Goal: Use online tool/utility: Use online tool/utility

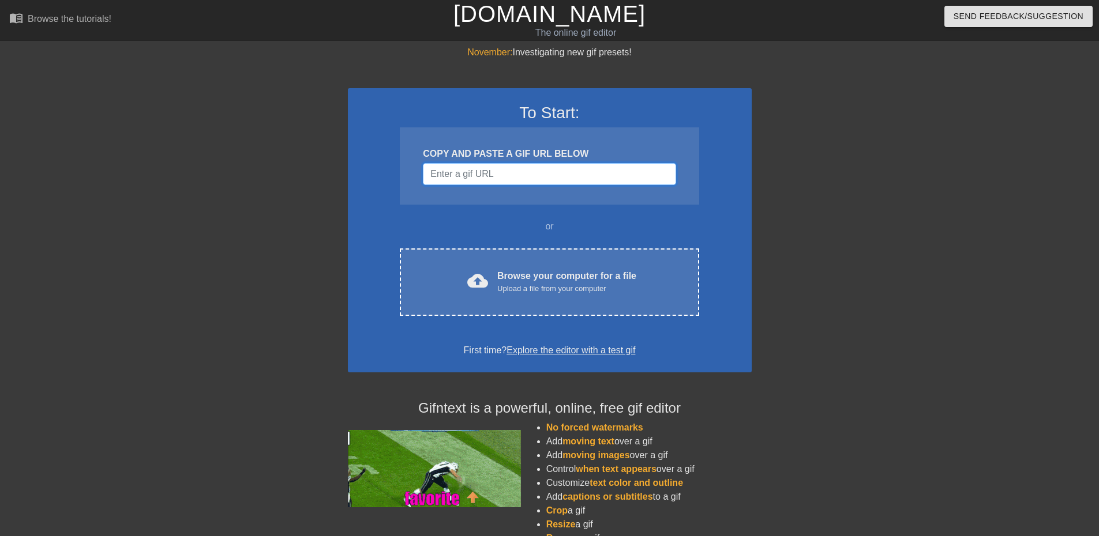
click at [519, 173] on input "Username" at bounding box center [549, 174] width 253 height 22
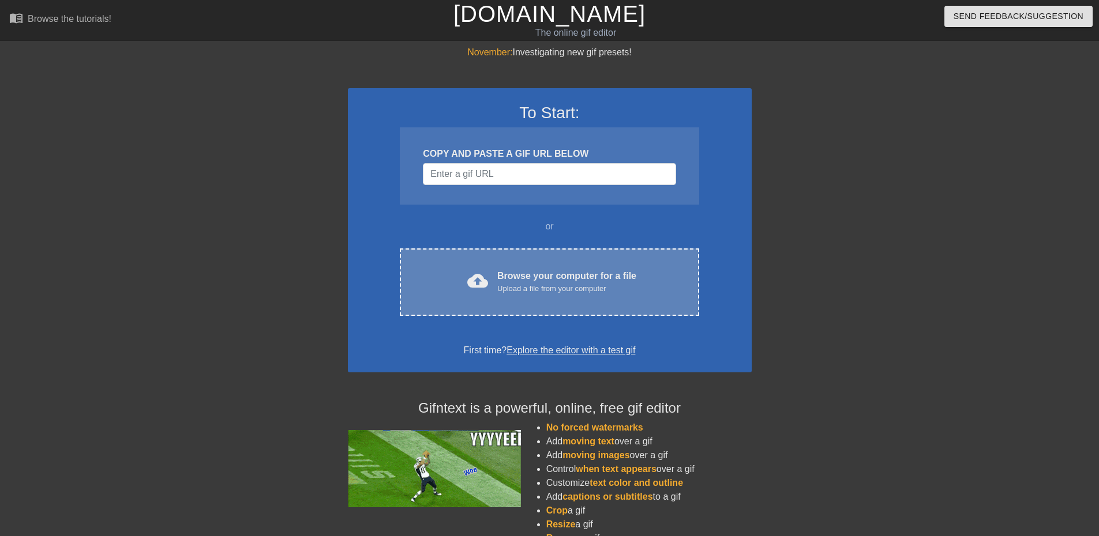
click at [527, 278] on div "Browse your computer for a file Upload a file from your computer" at bounding box center [566, 281] width 139 height 25
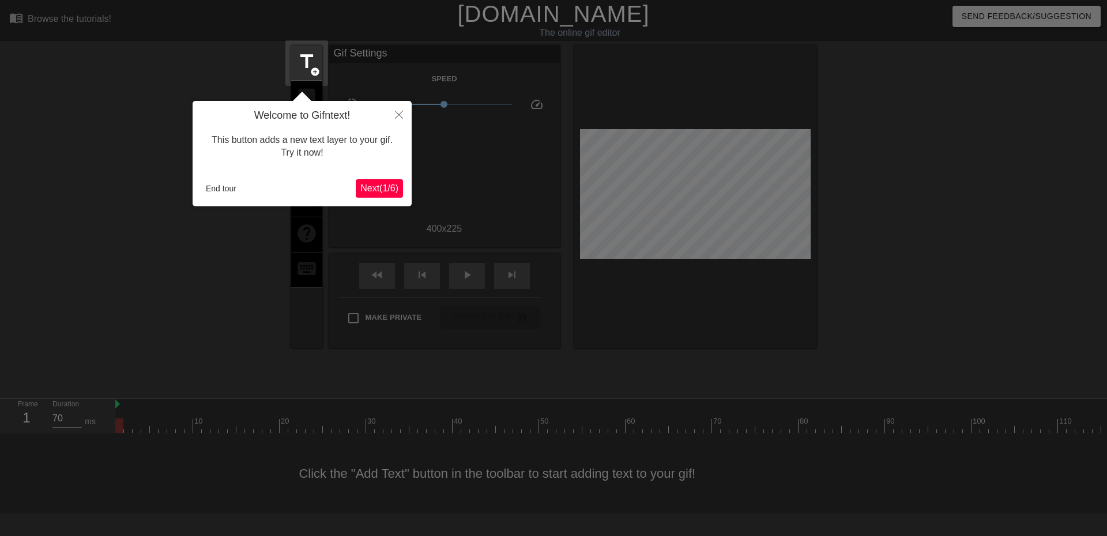
click at [367, 192] on span "Next ( 1 / 6 )" at bounding box center [379, 188] width 38 height 10
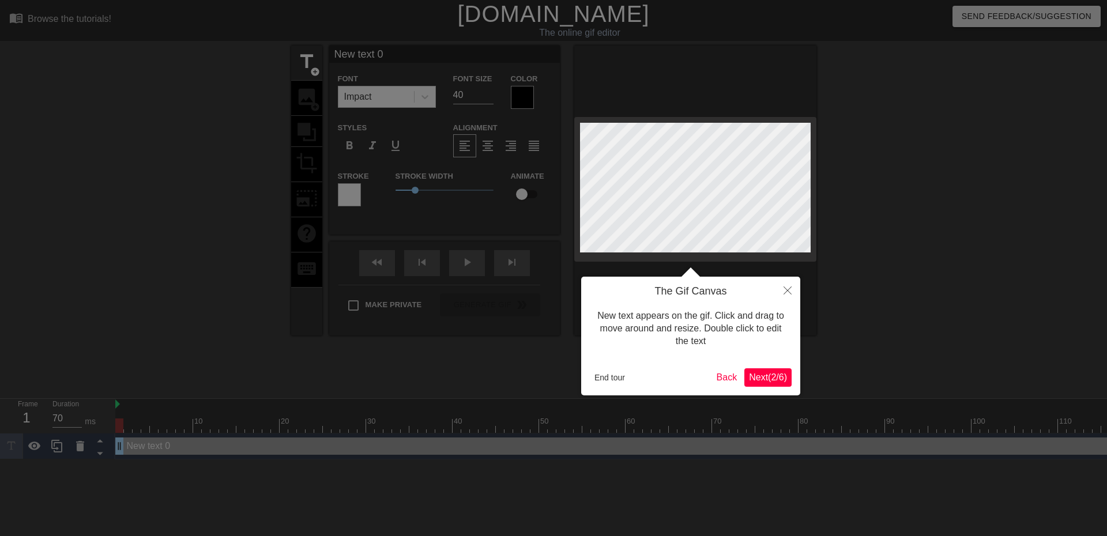
click at [769, 379] on span "Next ( 2 / 6 )" at bounding box center [768, 378] width 38 height 10
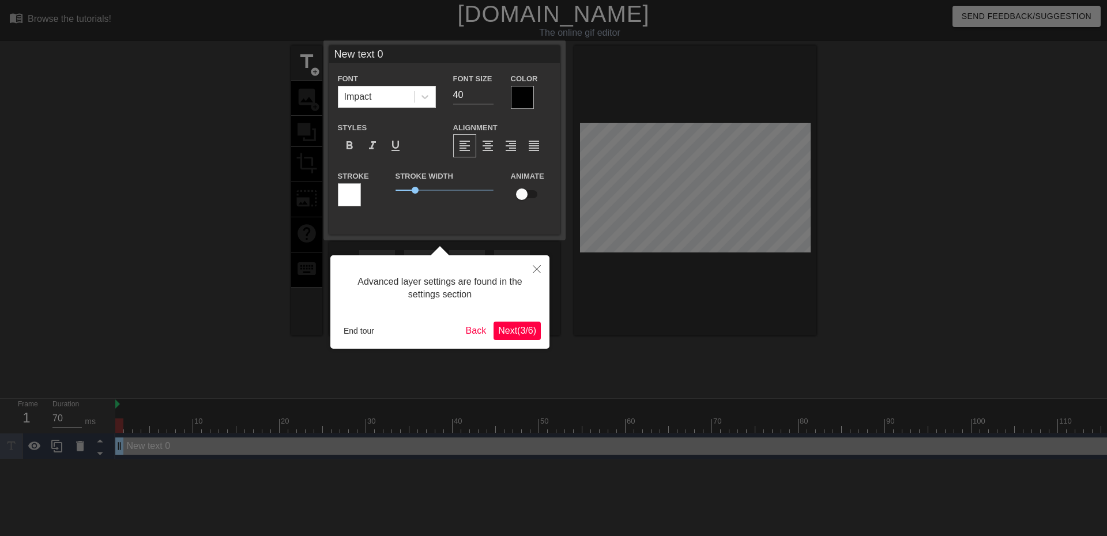
click at [519, 327] on span "Next ( 3 / 6 )" at bounding box center [517, 331] width 38 height 10
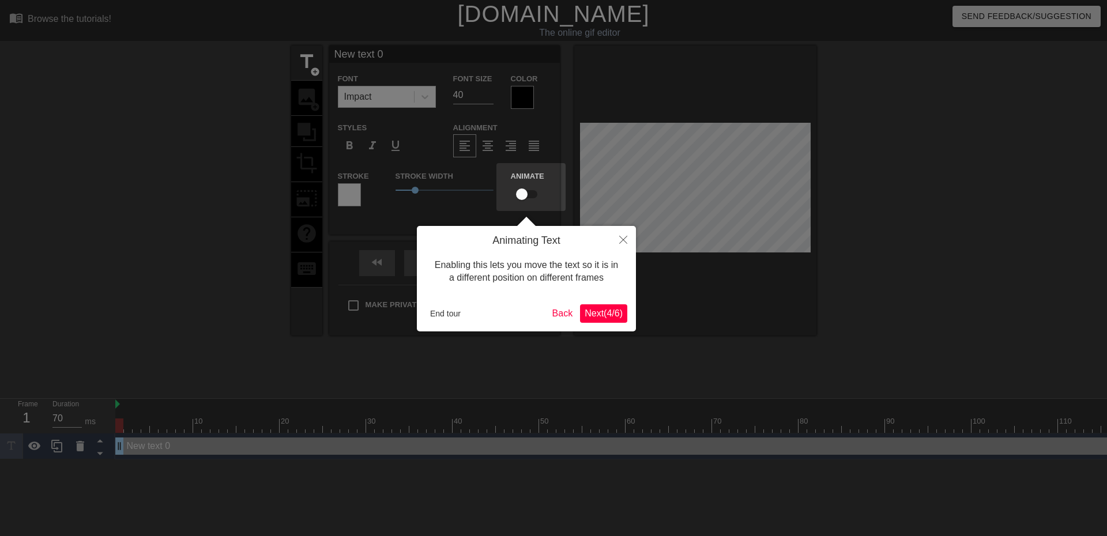
click at [603, 315] on span "Next ( 4 / 6 )" at bounding box center [604, 314] width 38 height 10
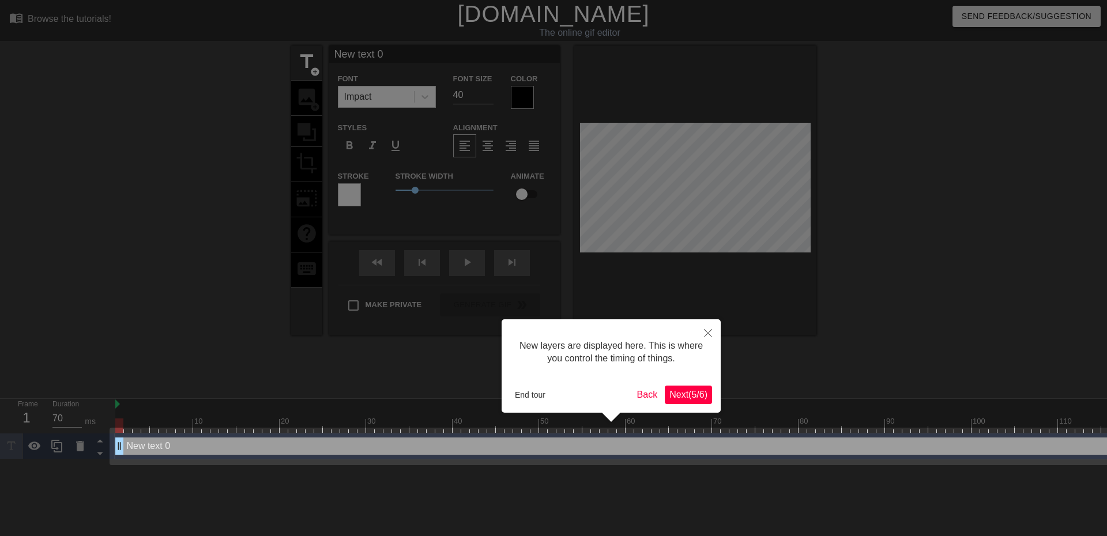
click at [688, 396] on span "Next ( 5 / 6 )" at bounding box center [689, 395] width 38 height 10
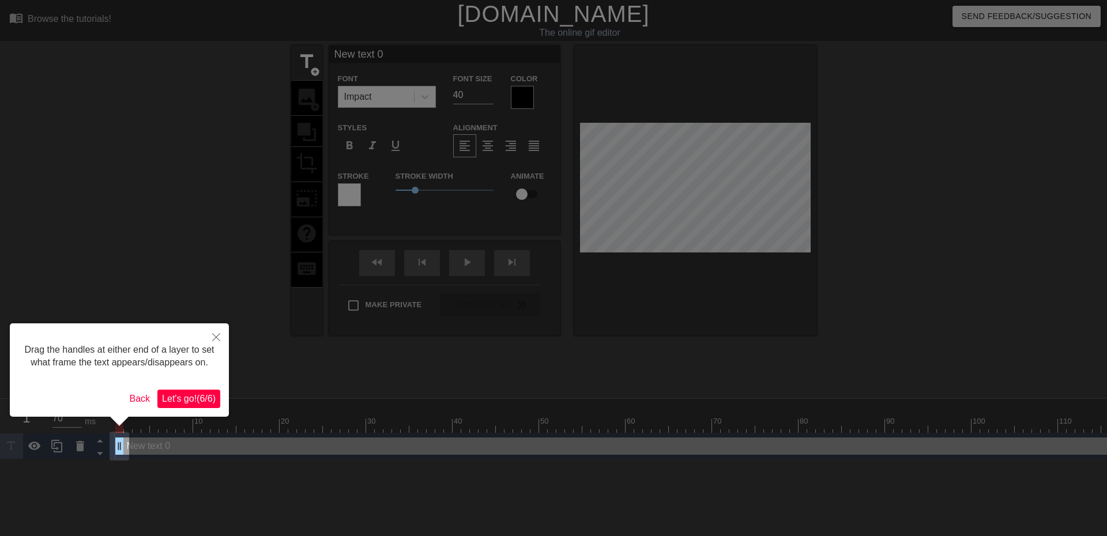
click at [186, 396] on span "Let's go! ( 6 / 6 )" at bounding box center [189, 399] width 54 height 10
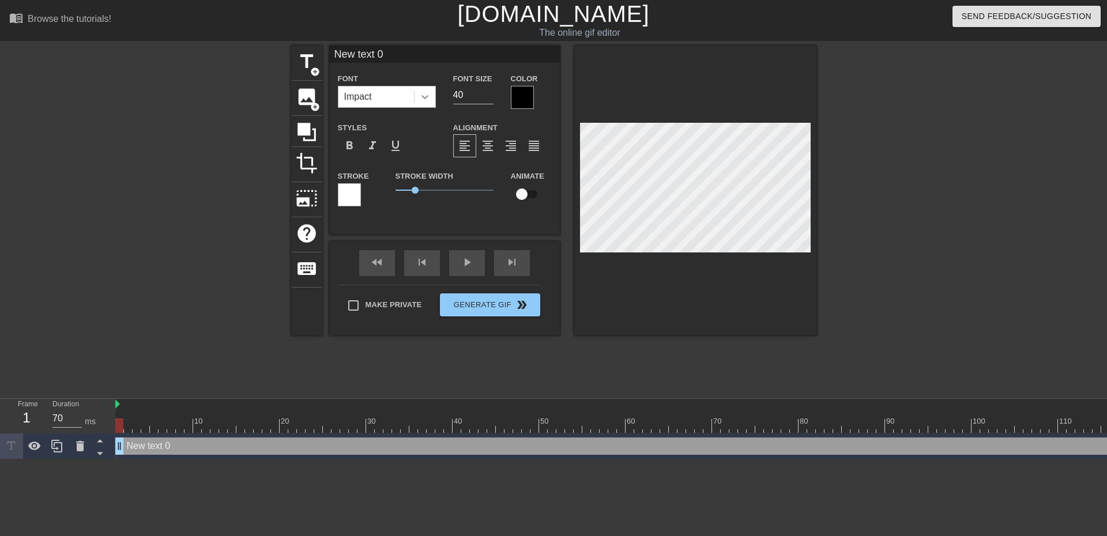
click at [424, 94] on icon at bounding box center [425, 97] width 12 height 12
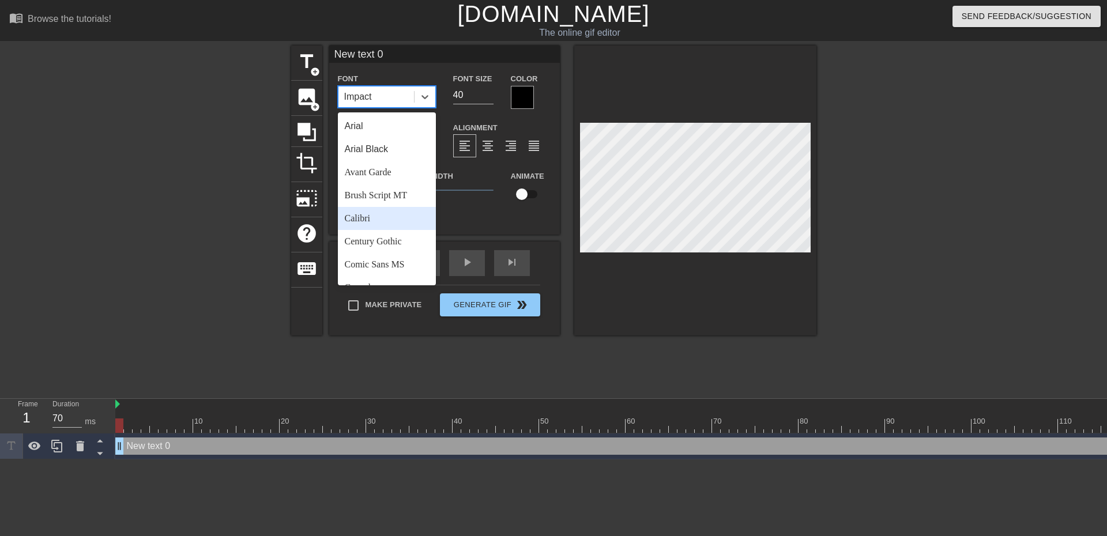
click at [363, 217] on div "Calibri" at bounding box center [387, 218] width 98 height 23
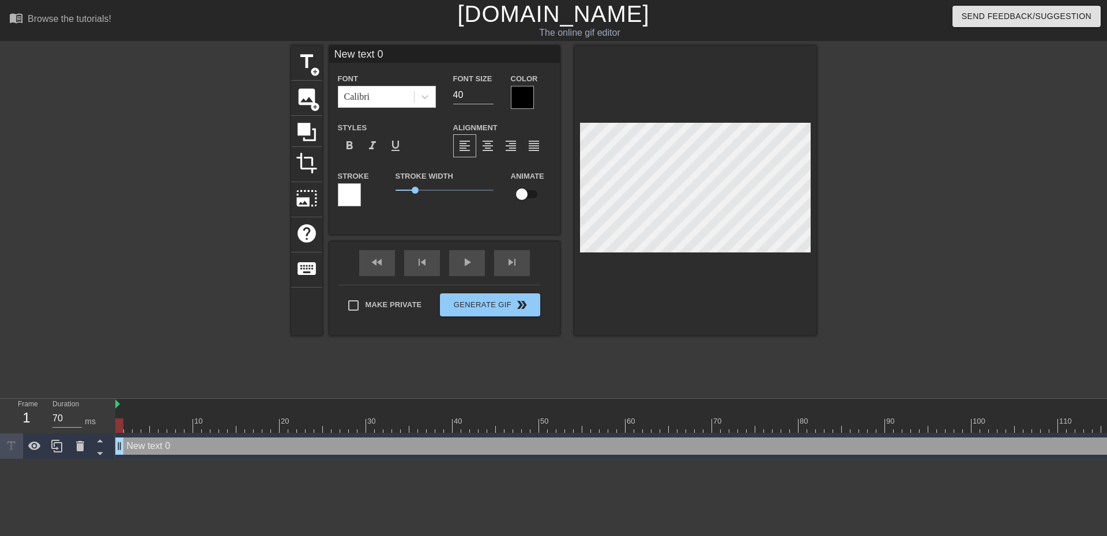
scroll to position [1, 2]
type input "Ne text 0"
type textarea "Ne text 0"
type input "N text 0"
type textarea "N text 0"
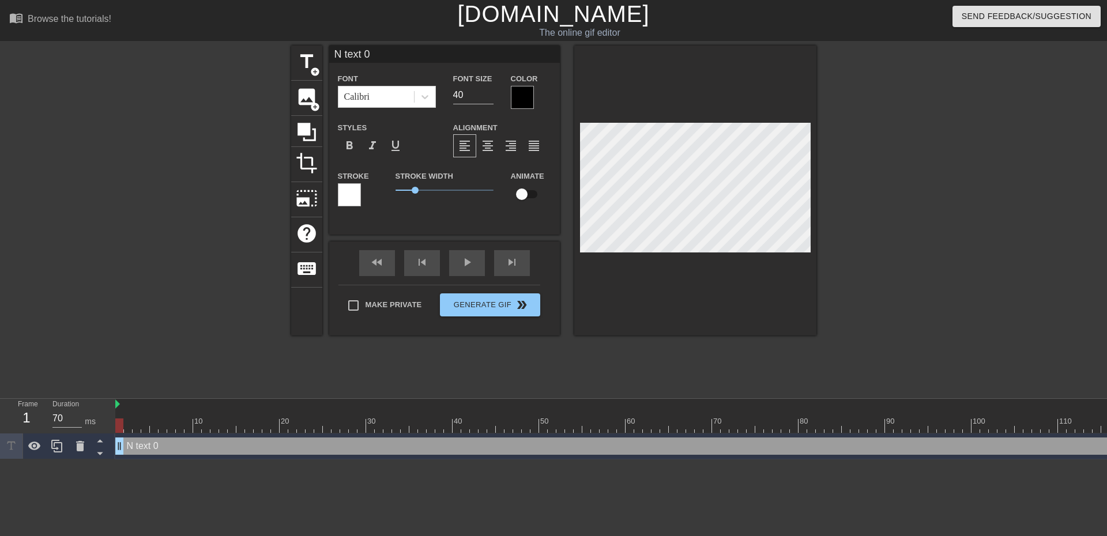
type input "text 0"
type textarea "text 0"
type input "text 0"
type textarea "text 0"
type input "ext 0"
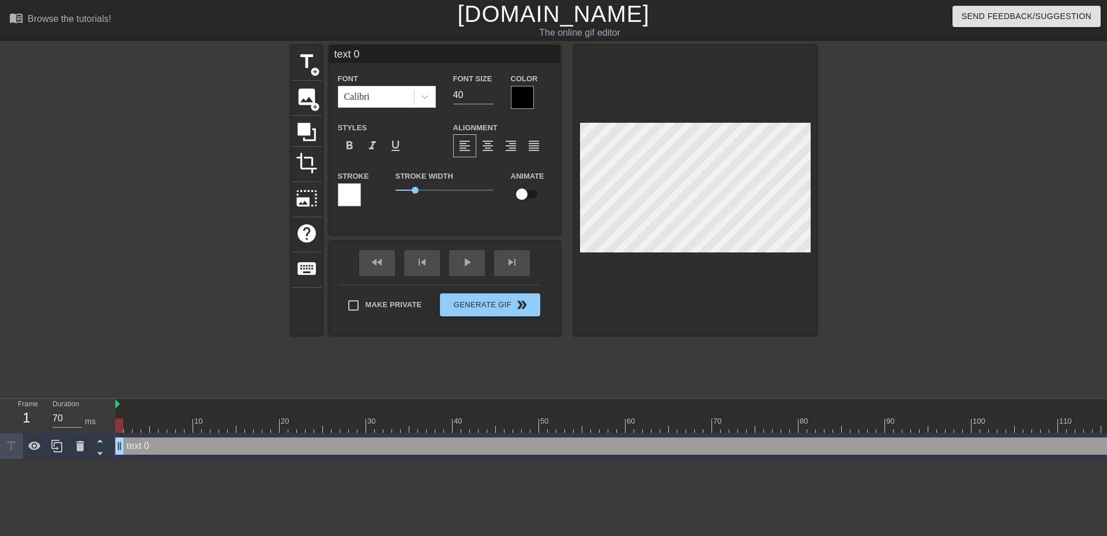
type textarea "ext 0"
type input "xt 0"
type textarea "xt 0"
type input "t 0"
type textarea "t 0"
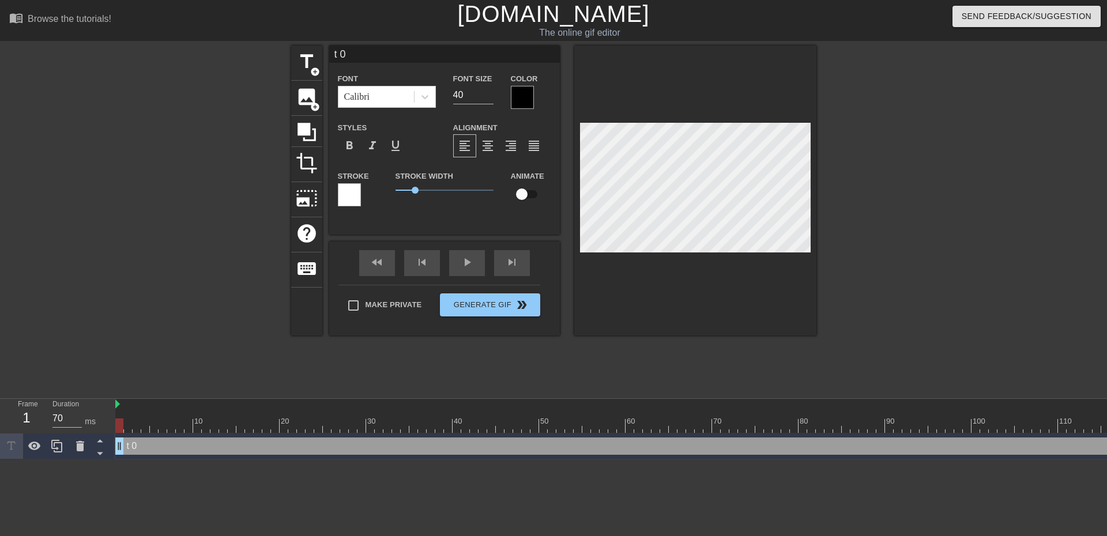
type input "0"
type textarea "0"
type input "0"
type textarea "0"
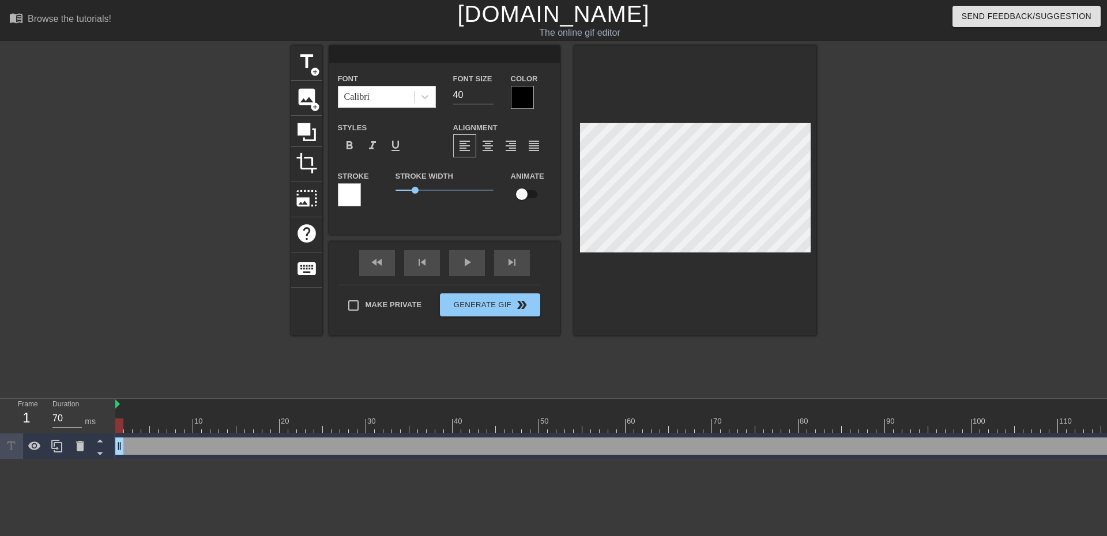
type input "D"
type textarea "D"
type input "DP"
type textarea "DP"
type input "DP"
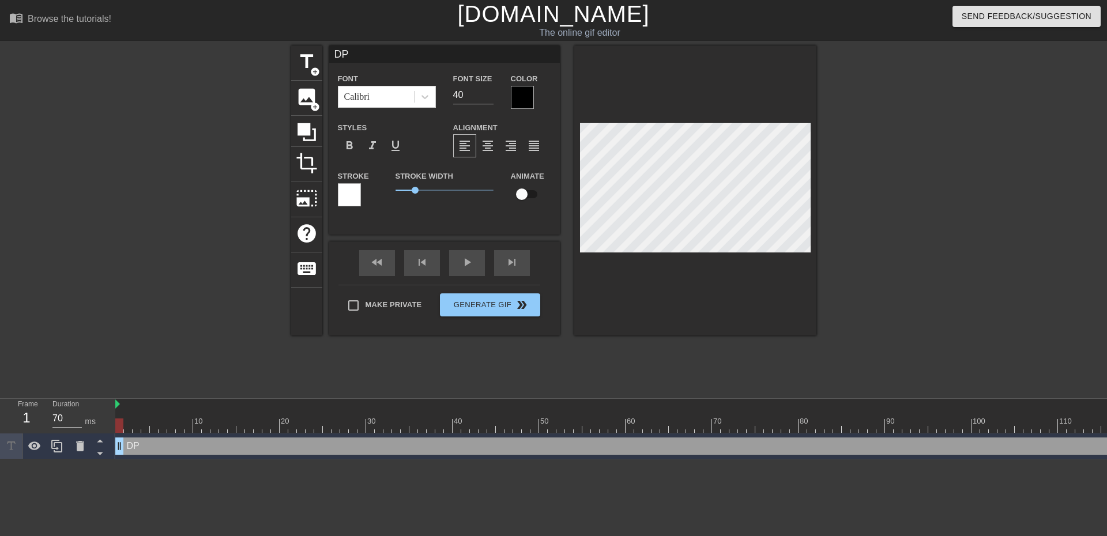
type textarea "DP"
type input "DP a"
type textarea "DP a"
type input "DP an"
type textarea "DP an"
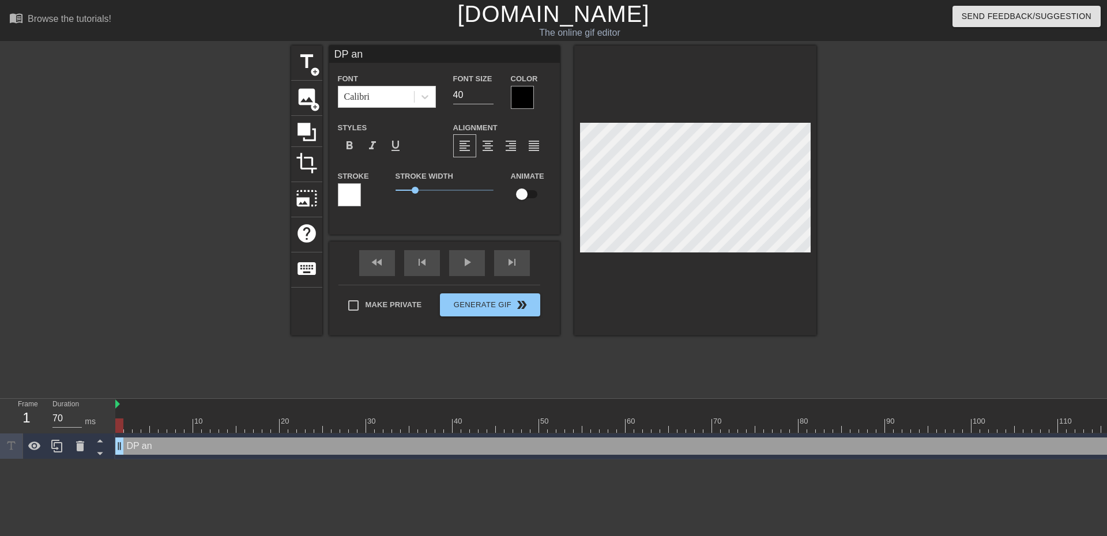
type input "DP a"
type textarea "DP a"
type input "DP"
type textarea "DP"
type input "DP w"
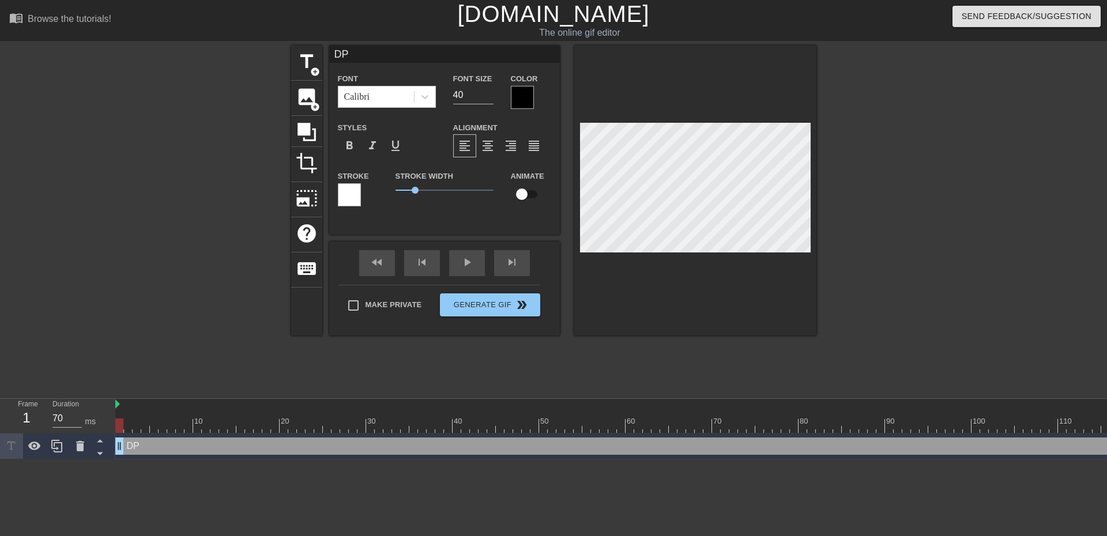
type textarea "DP w"
type input "DP wi"
type textarea "DP wi"
type input "DP wit"
type textarea "DP wit"
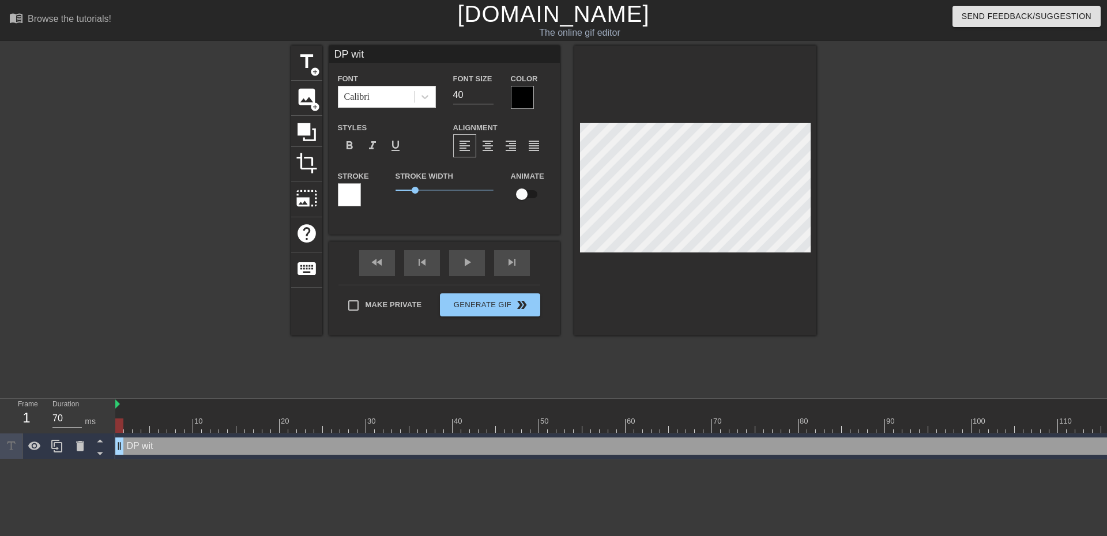
type input "DP with"
type textarea "DP with"
type input "DP with"
type textarea "DP with"
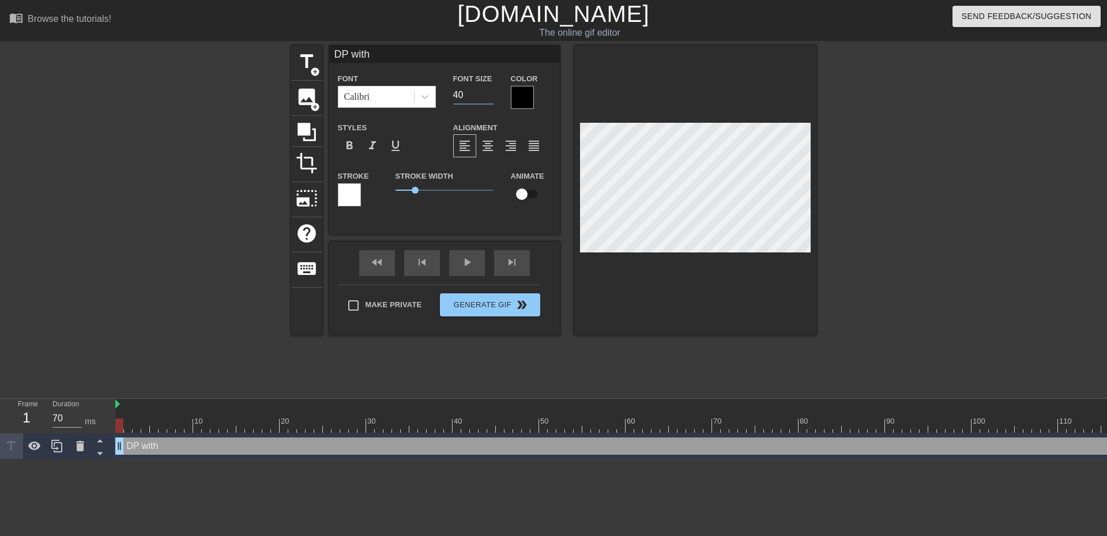
click at [472, 95] on input "40" at bounding box center [473, 95] width 40 height 18
click at [491, 92] on input "41" at bounding box center [473, 95] width 40 height 18
click at [488, 96] on input "40" at bounding box center [473, 95] width 40 height 18
click at [488, 96] on input "39" at bounding box center [473, 95] width 40 height 18
click at [488, 96] on input "38" at bounding box center [473, 95] width 40 height 18
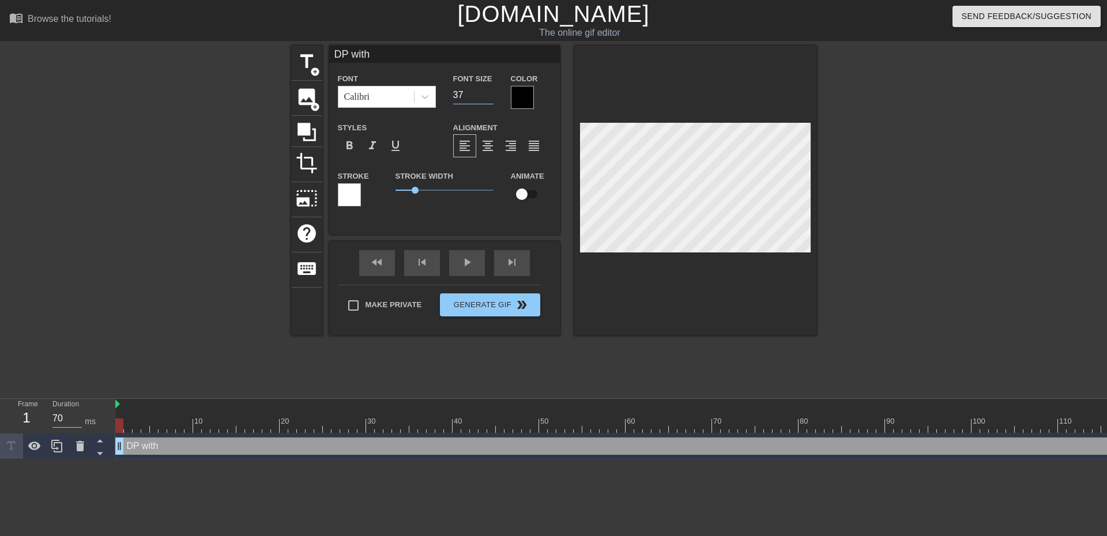
click at [488, 96] on input "37" at bounding box center [473, 95] width 40 height 18
click at [488, 96] on input "28" at bounding box center [473, 95] width 40 height 18
click at [488, 96] on input "27" at bounding box center [473, 95] width 40 height 18
type input "26"
click at [488, 96] on input "26" at bounding box center [473, 95] width 40 height 18
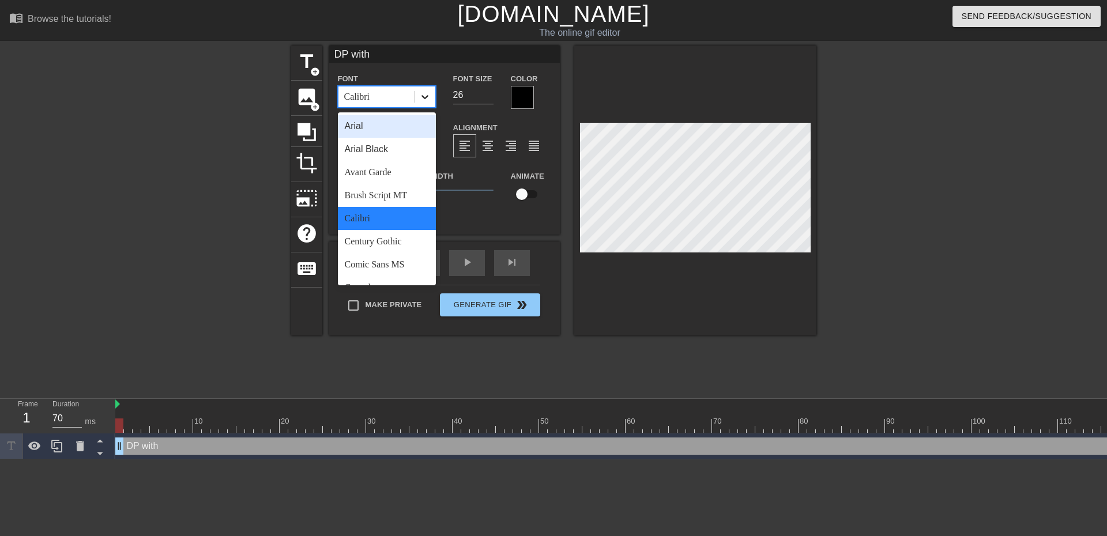
click at [422, 95] on icon at bounding box center [425, 97] width 7 height 4
click at [374, 145] on div "Arial Black" at bounding box center [387, 149] width 98 height 23
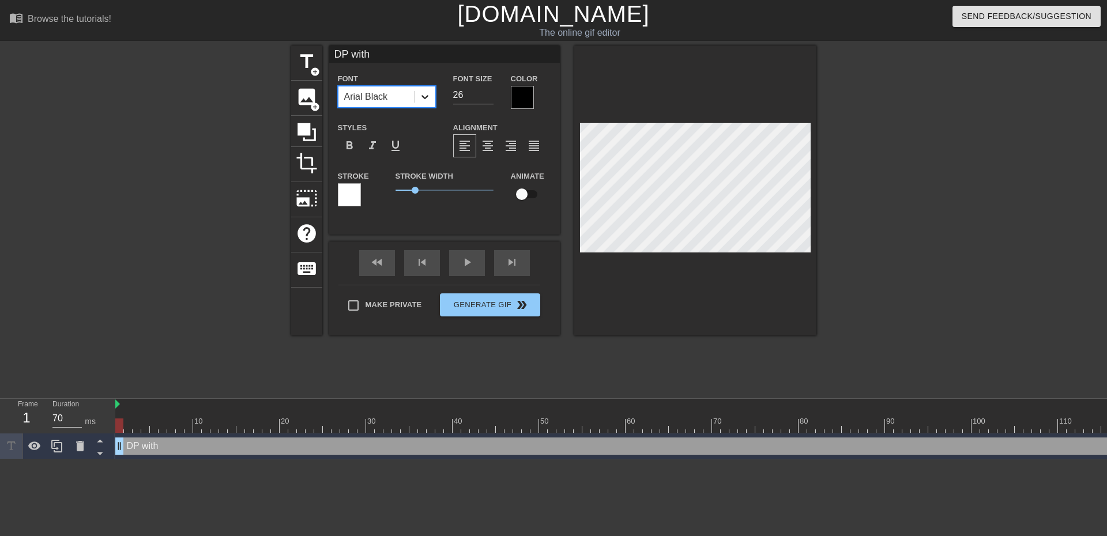
click at [429, 96] on icon at bounding box center [425, 97] width 12 height 12
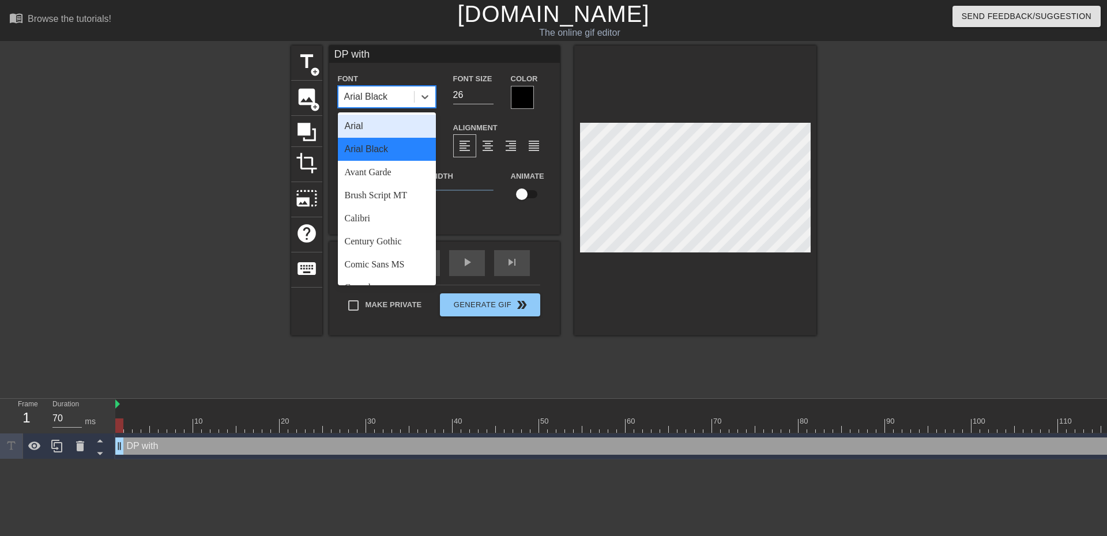
click at [374, 125] on div "Arial" at bounding box center [387, 126] width 98 height 23
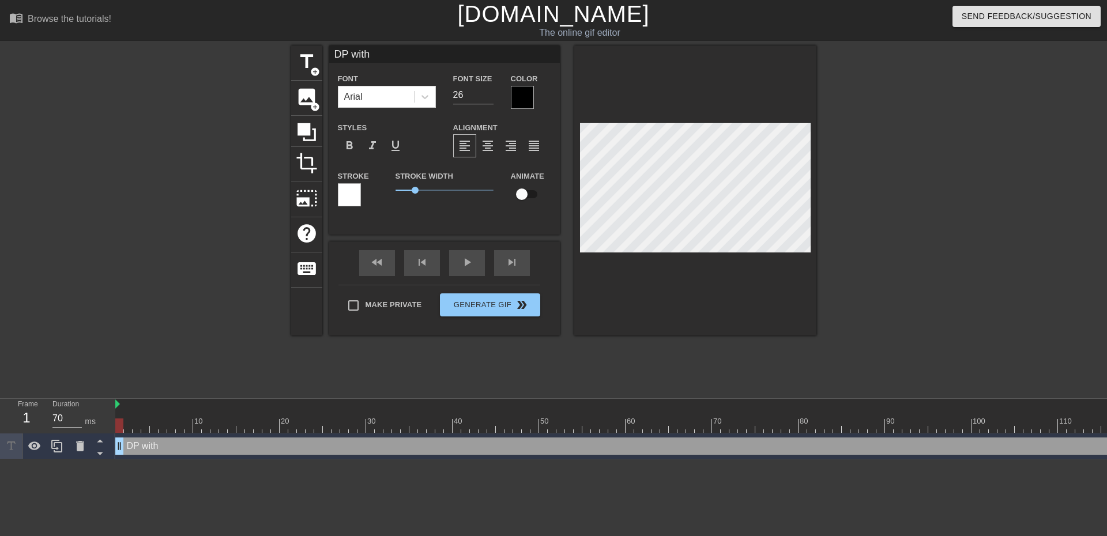
scroll to position [2, 2]
type input "DP with"
type textarea "DP with"
type input "DP with a"
type textarea "DP with a"
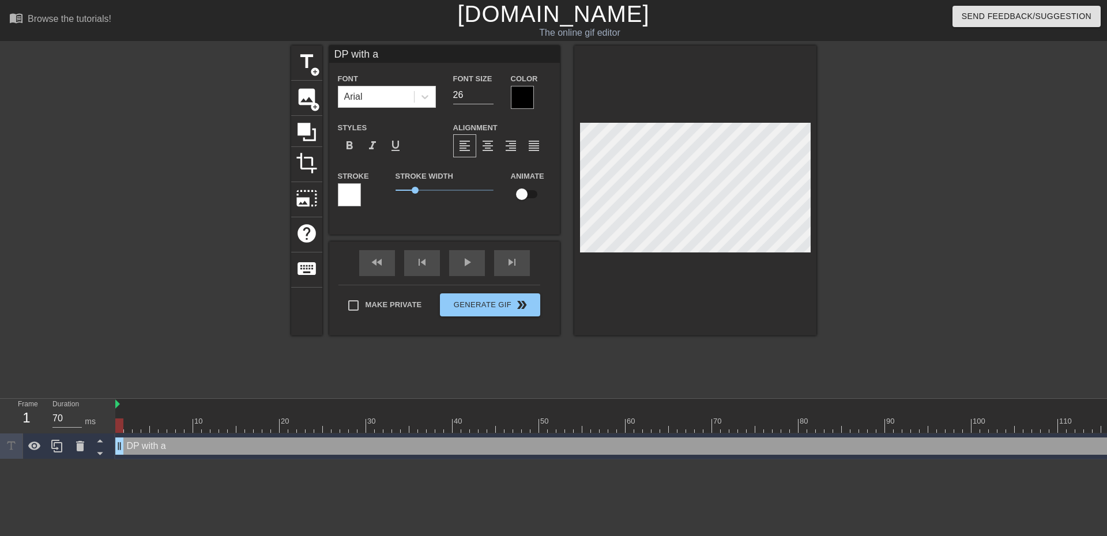
type input "DP with as"
type textarea "DP with as"
type input "DP with ass"
type textarea "DP with ass"
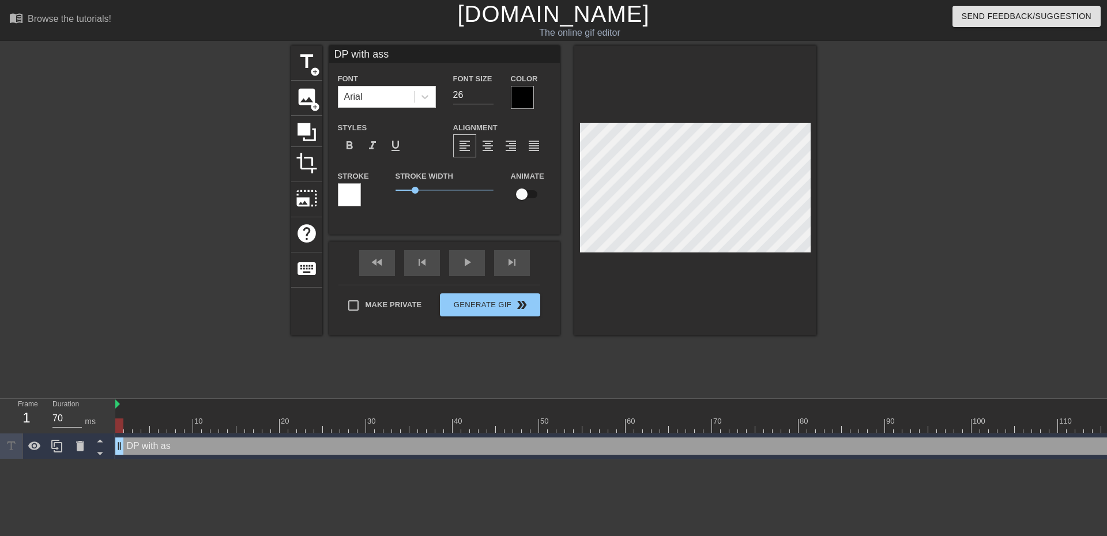
type input "DP with ass"
type textarea "DP with ass"
type input "DP with ass c"
type textarea "DP with ass c"
type input "DP with ass cr"
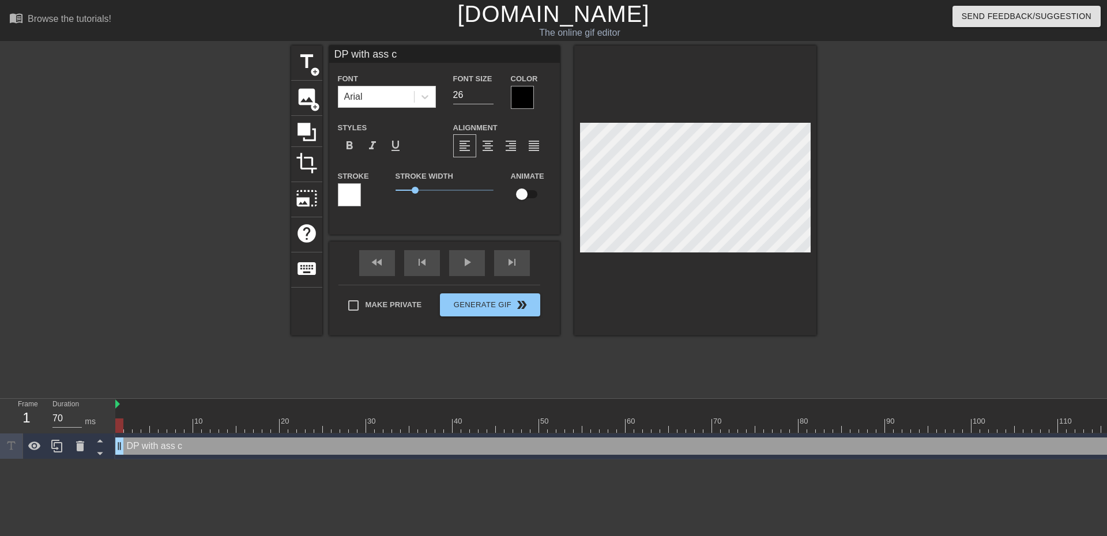
type textarea "DP with ass cr"
type input "DP with ass cre"
type textarea "DP with ass cre"
type input "DP with ass crea"
type textarea "DP with ass crea"
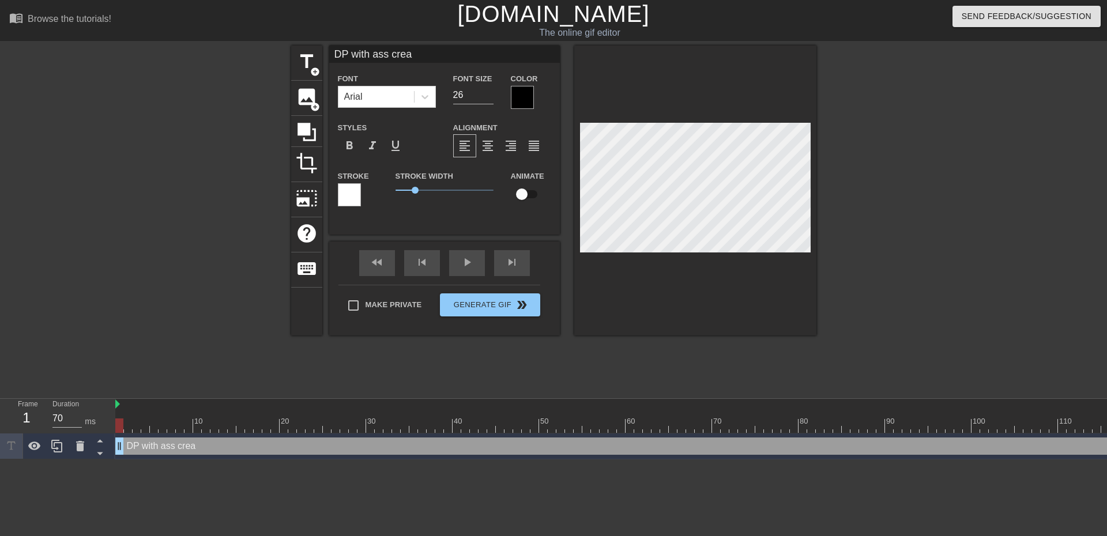
type input "DP with ass cream"
type textarea "DP with ass cream"
type input "DP with ass creamp"
type textarea "DP with ass creamp"
type input "DP with ass creampi"
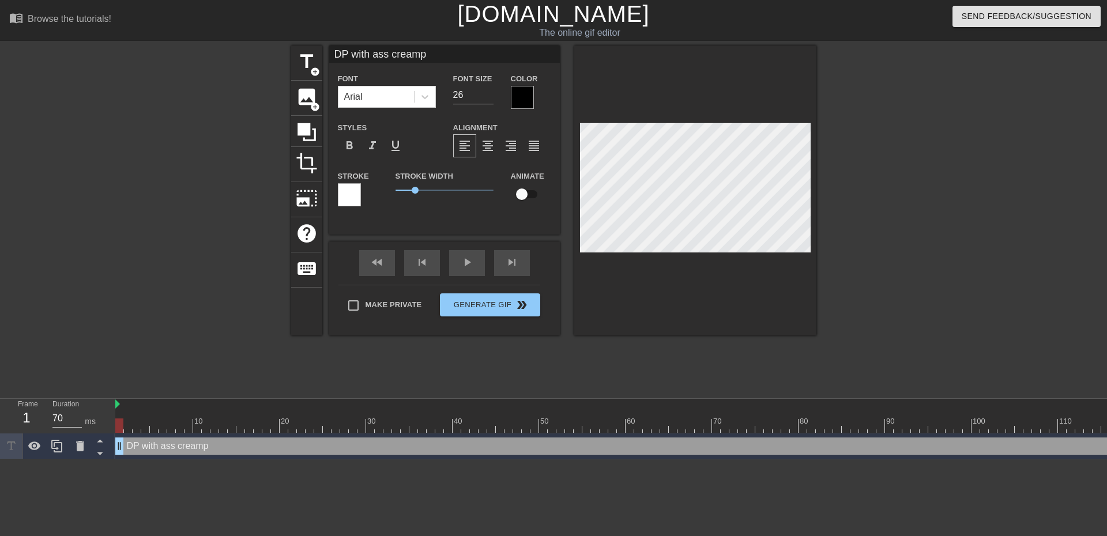
type textarea "DP with ass creampi"
type input "DP with ass creampie"
type textarea "DP with ass creampie"
click at [416, 194] on span "1.05" at bounding box center [445, 190] width 98 height 14
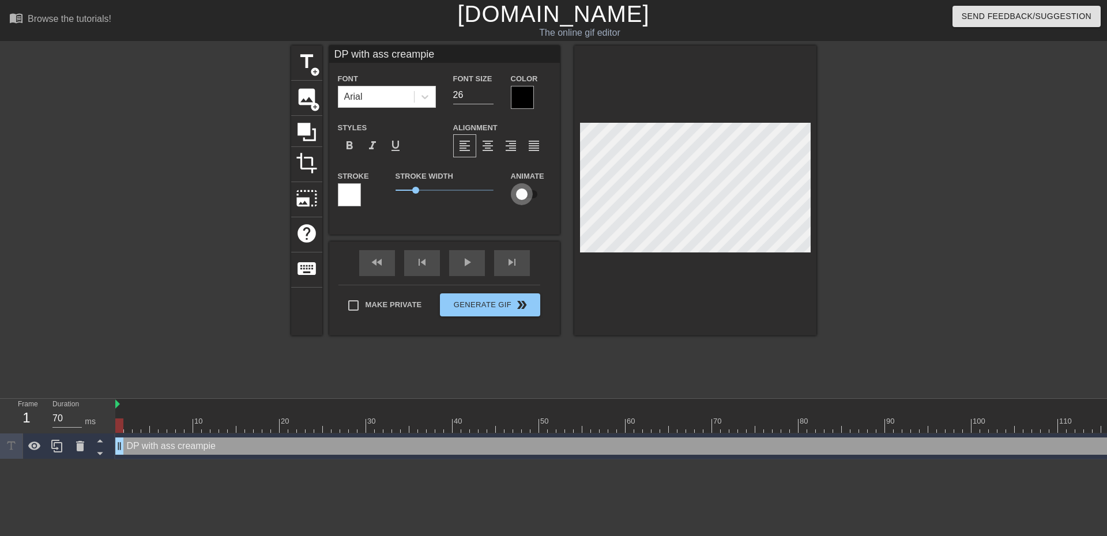
drag, startPoint x: 521, startPoint y: 193, endPoint x: 534, endPoint y: 195, distance: 13.4
click at [534, 195] on input "checkbox" at bounding box center [522, 194] width 66 height 22
drag, startPoint x: 528, startPoint y: 194, endPoint x: 513, endPoint y: 194, distance: 14.4
click at [513, 194] on input "checkbox" at bounding box center [533, 194] width 66 height 22
checkbox input "false"
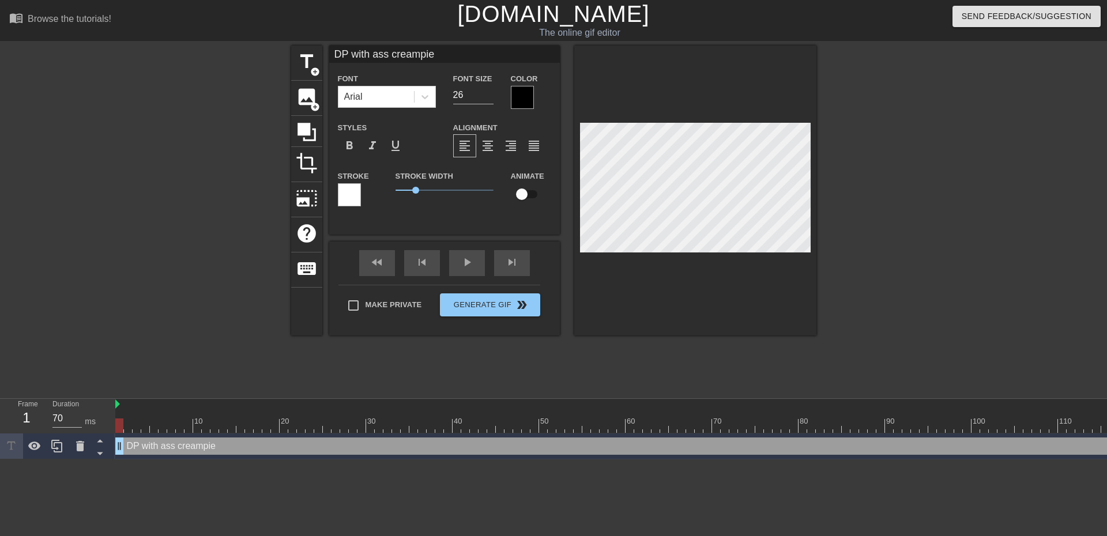
click at [523, 89] on div at bounding box center [522, 97] width 23 height 23
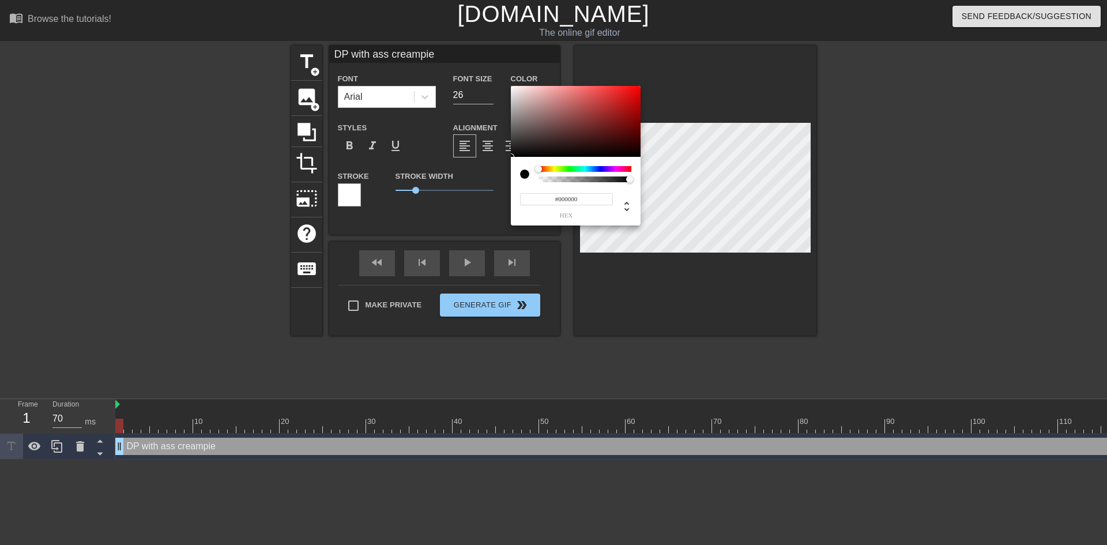
click at [527, 176] on div at bounding box center [524, 174] width 9 height 9
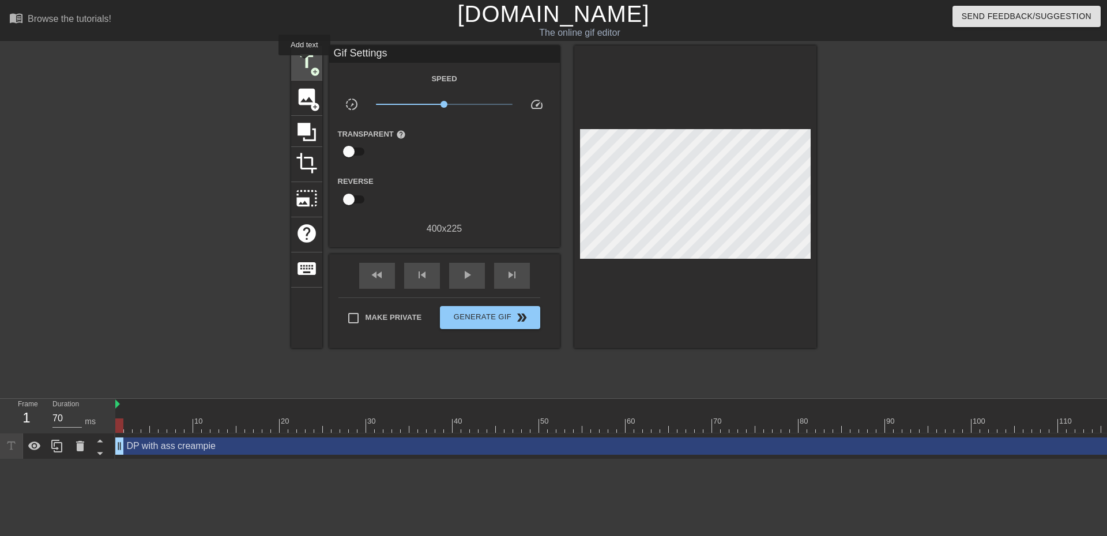
click at [305, 63] on span "title" at bounding box center [307, 62] width 22 height 22
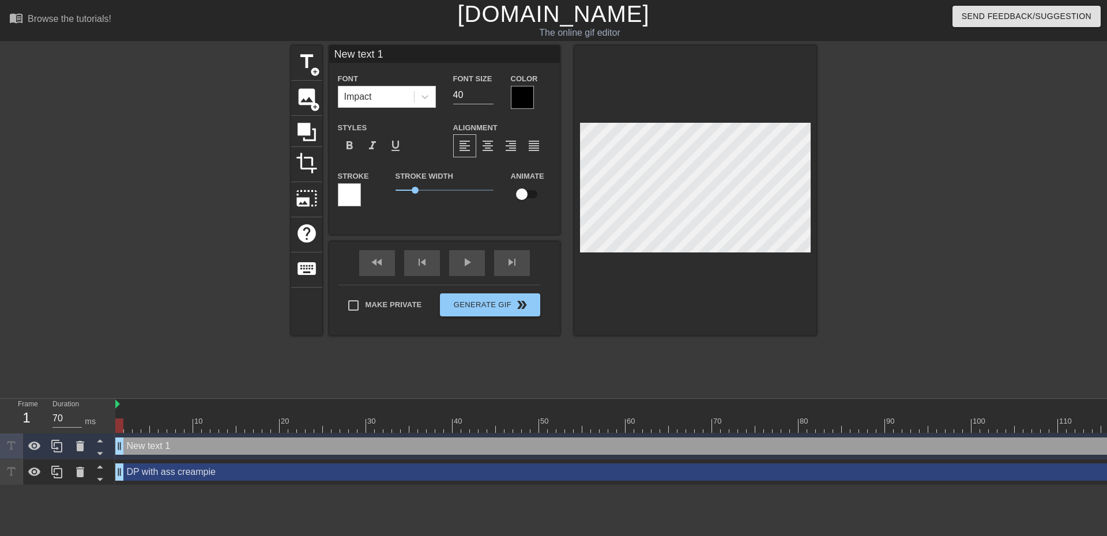
type input "DP with ass creampie"
type input "26"
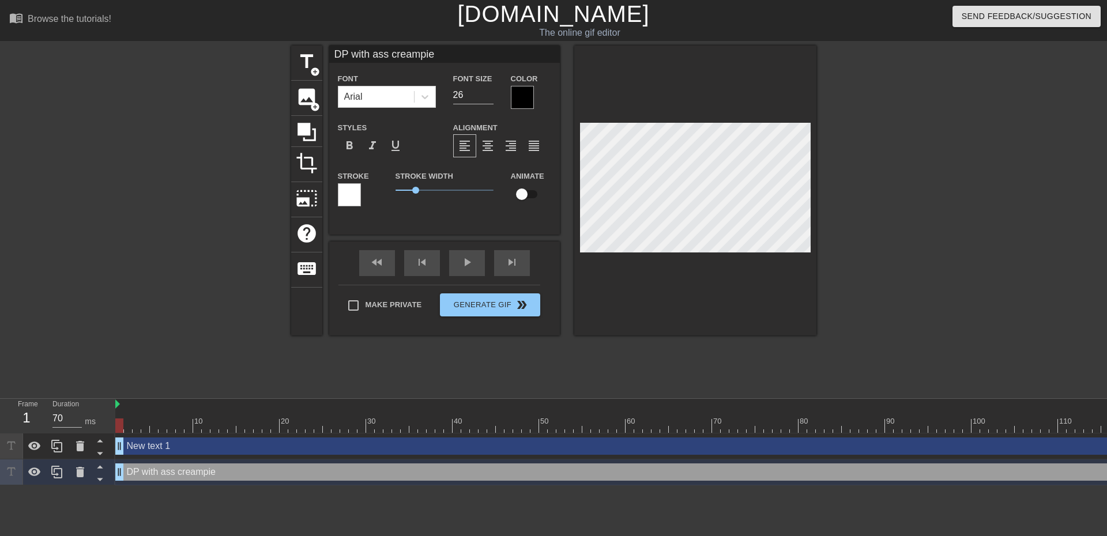
scroll to position [2, 1]
type textarea "DP with as creampie"
type input "DP with as creampie"
type textarea "DP with ascreampie"
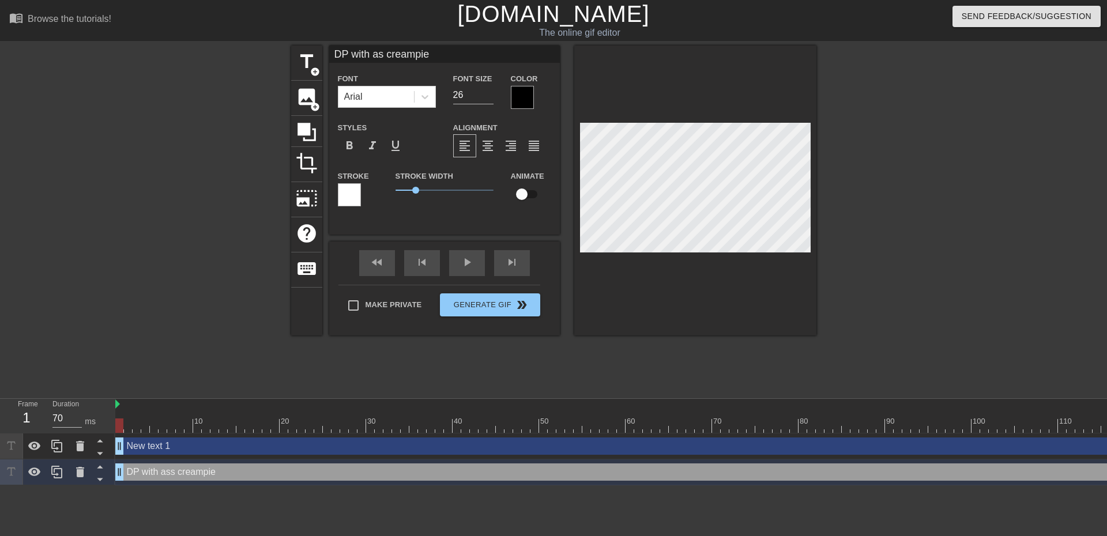
type input "DP with ascreampie"
type textarea "DP with asreampie"
type input "DP with asreampie"
type textarea "DP with aseampie"
type input "DP with aseampie"
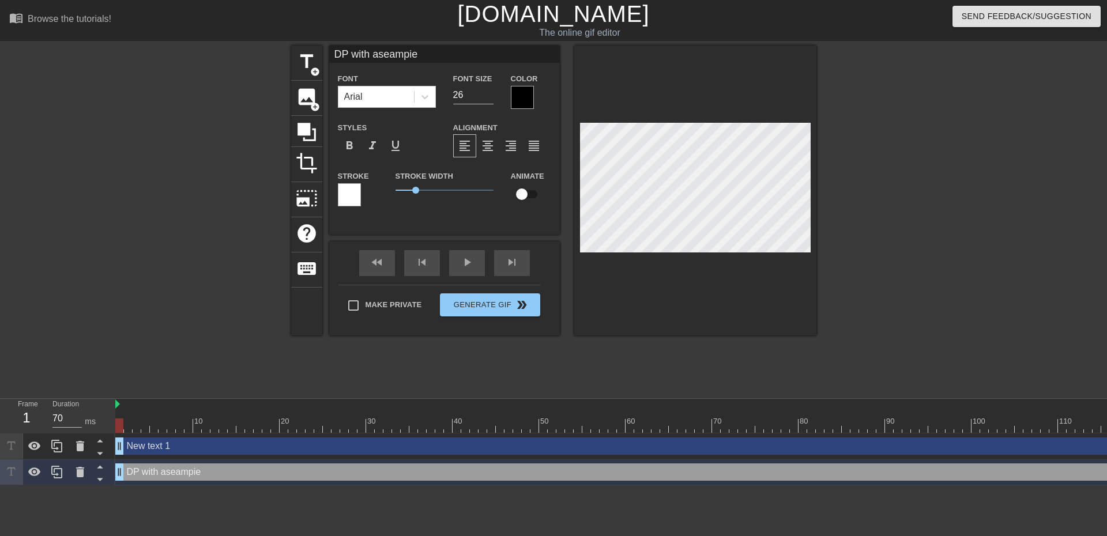
type textarea "DP with [PERSON_NAME]"
type input "DP with [PERSON_NAME]"
type textarea "DP with asmpie"
type input "DP with asmpie"
type textarea "DP with aspie"
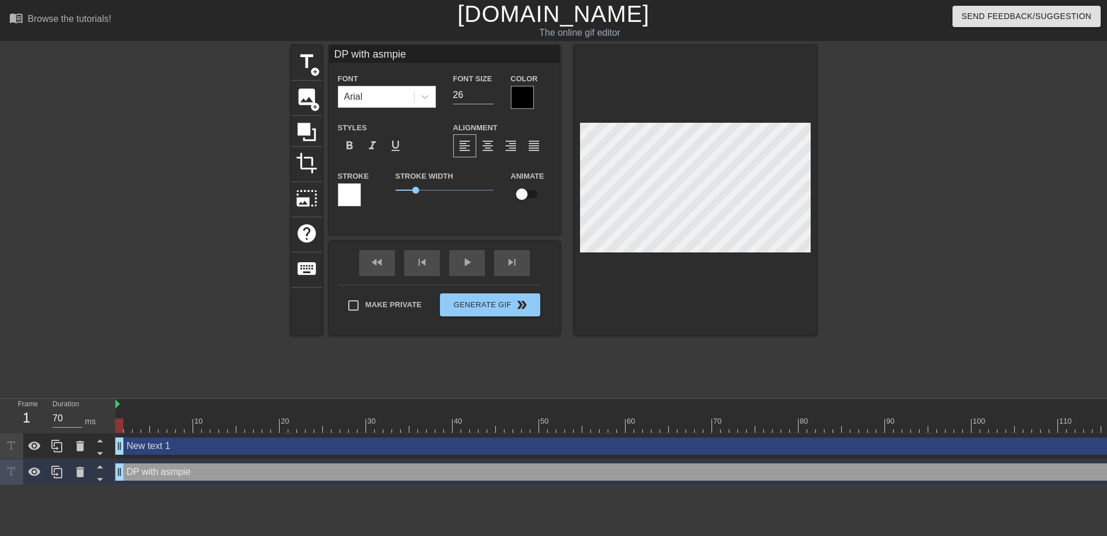
type input "DP with aspie"
type textarea "DP with asie"
type input "DP with asie"
type textarea "DP with ase"
type input "DP with ase"
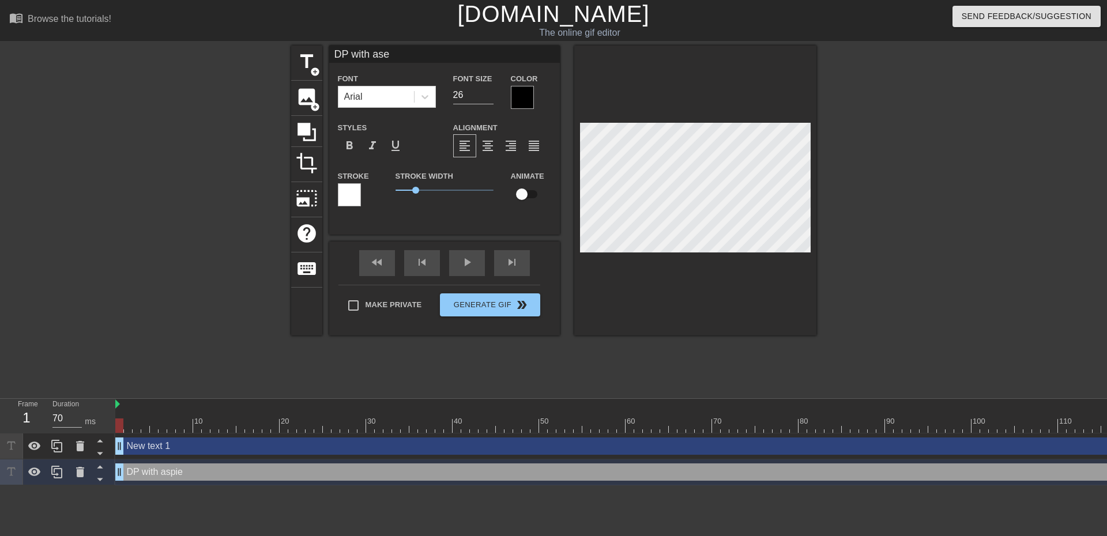
type textarea "DP with as"
type input "DP with as"
type textarea "DP with as"
type input "DP with as"
type textarea "DP with a"
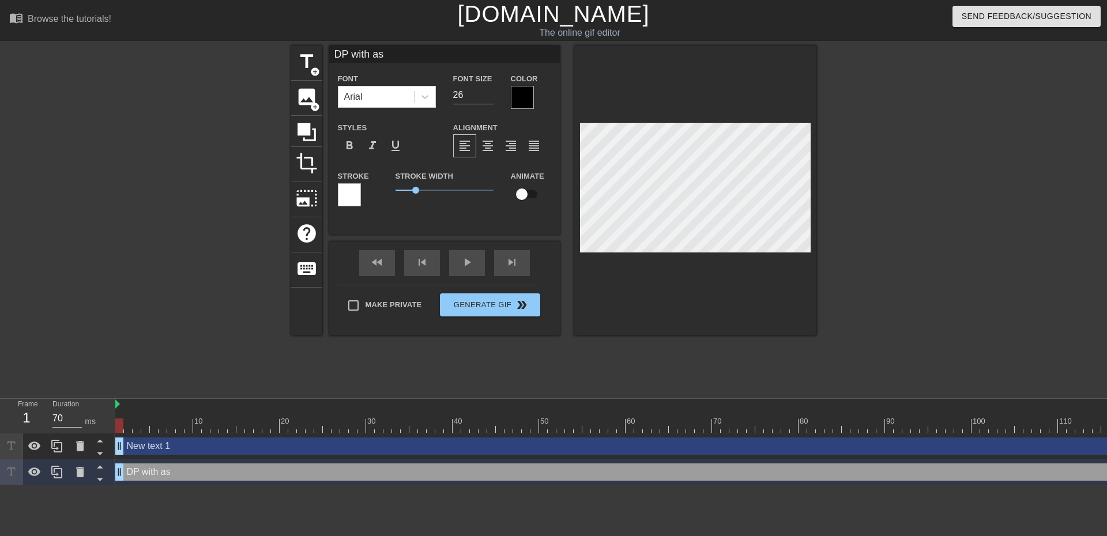
type input "DP with a"
type textarea "DP with"
type input "DP with"
type textarea "DP with"
type input "DP with"
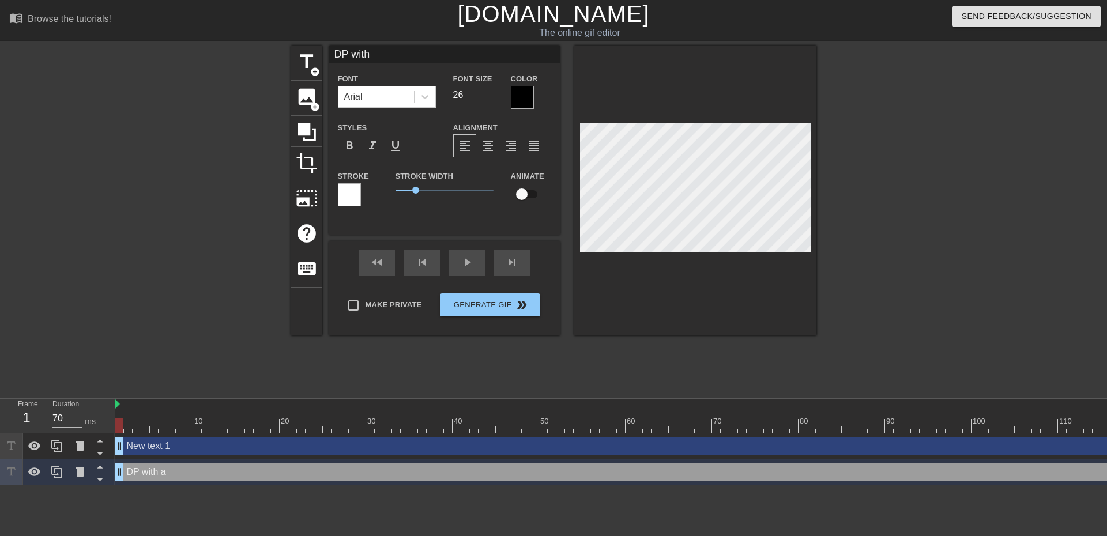
type textarea "DP wit"
type input "DP wit"
type textarea "DP wi"
type input "DP wi"
type textarea "DP w"
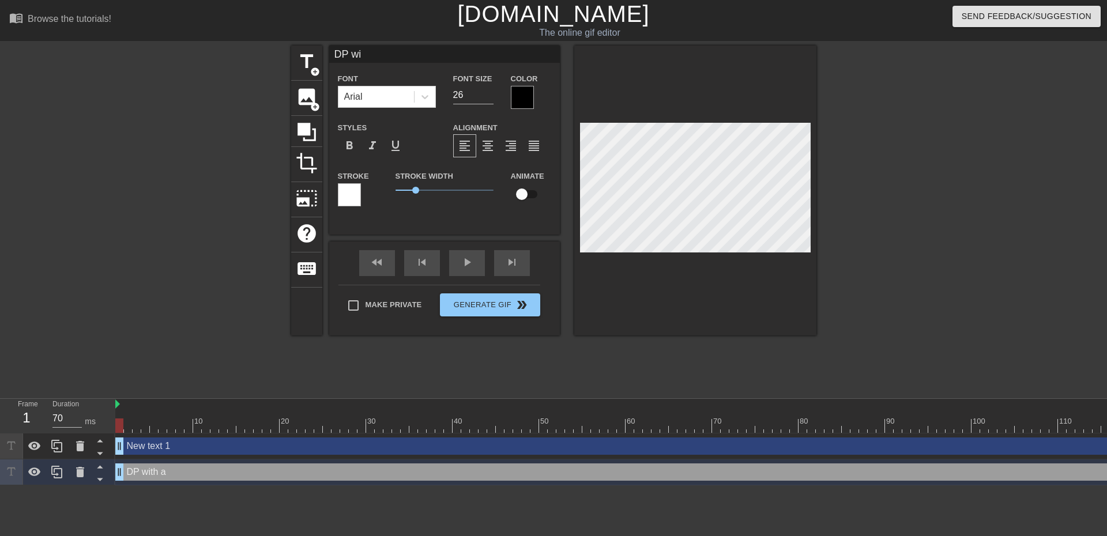
type input "DP w"
type textarea "DP"
type input "DP"
type textarea "DP"
type input "DP"
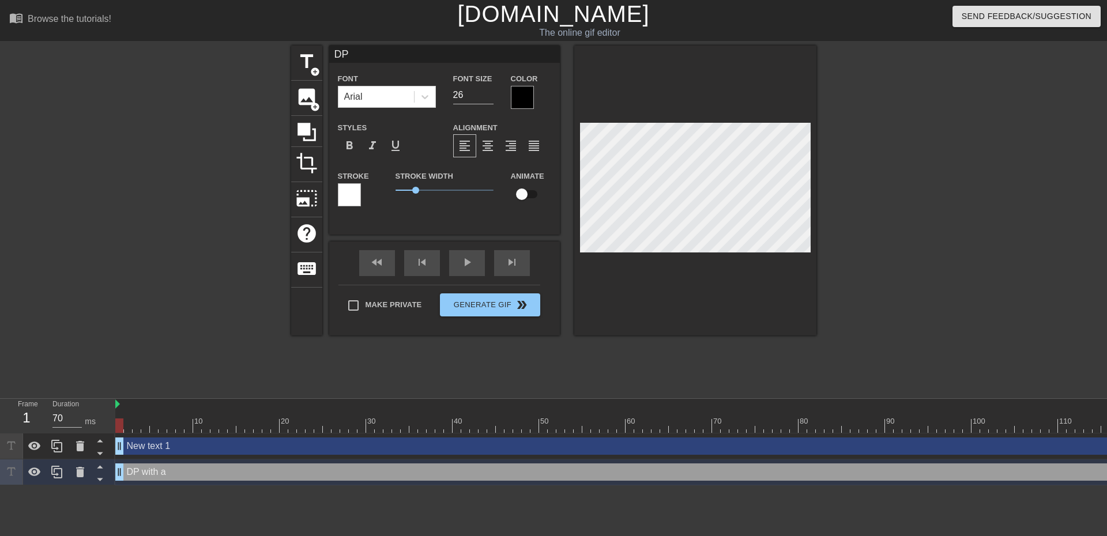
type textarea "D"
type input "D"
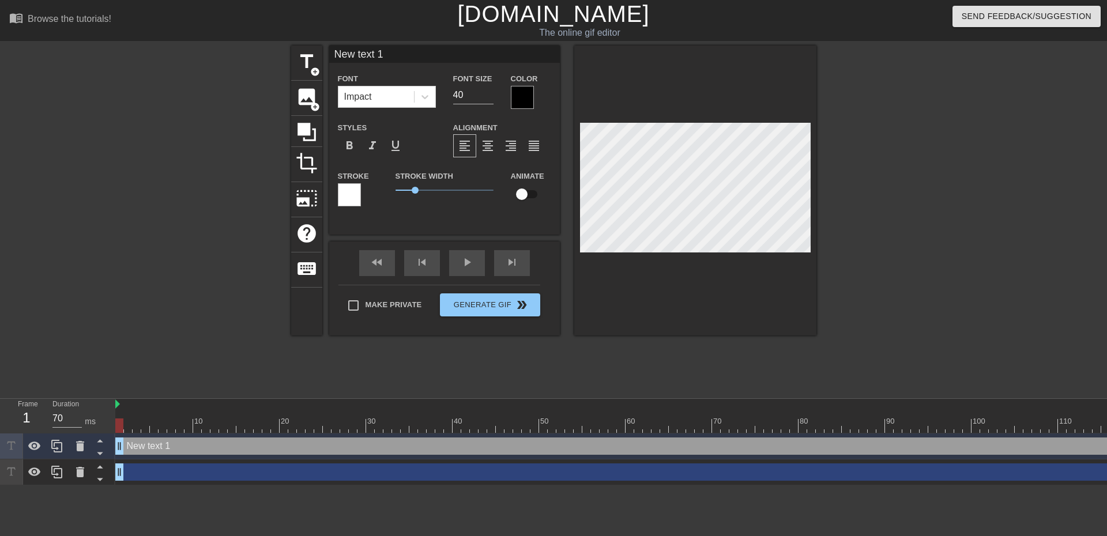
scroll to position [2, 2]
type input "D"
type textarea "D"
type input "Dp"
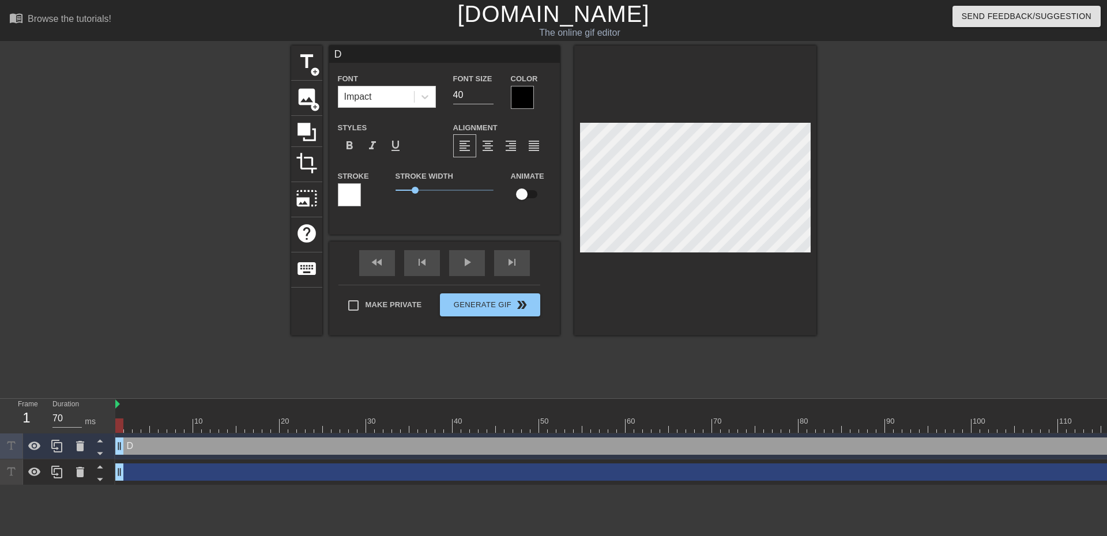
type textarea "Dp"
type input "Dp"
type textarea "Dp"
type input "Dp w"
type textarea "Dp w"
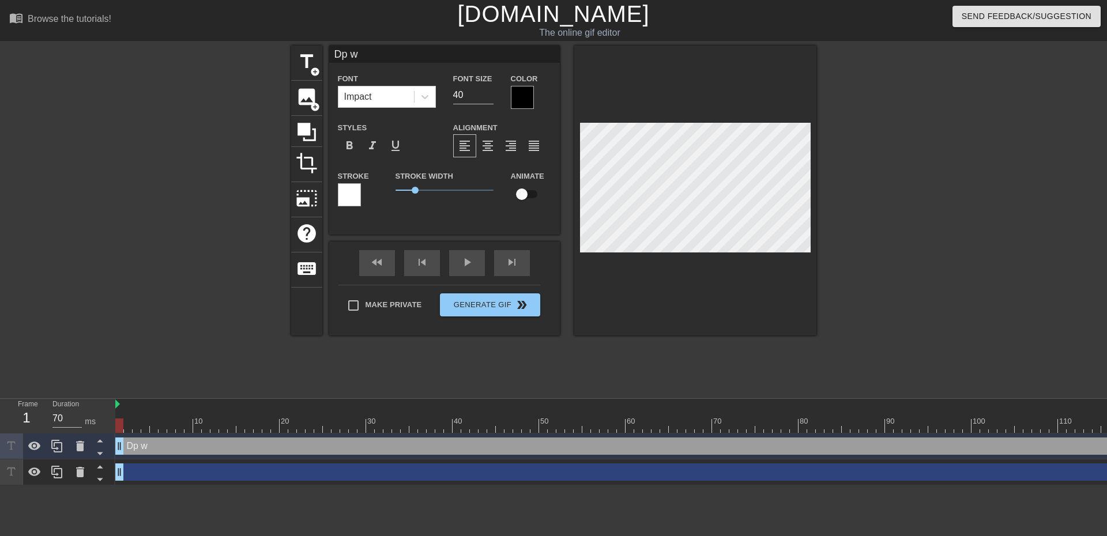
type input "Dp wi"
type textarea "Dp wi"
type input "Dp wit"
type textarea "Dp wit"
type input "Dp with"
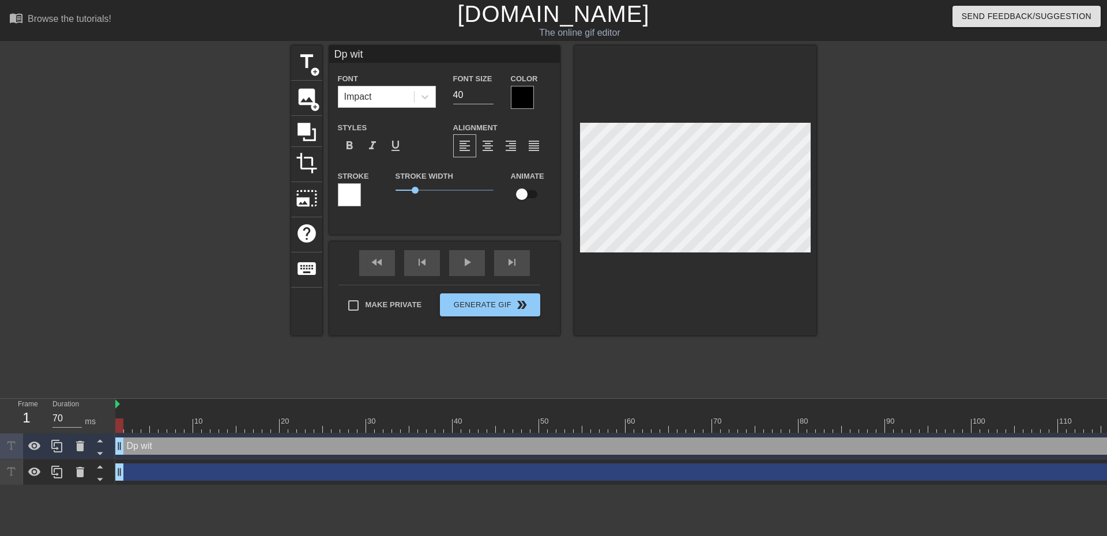
type textarea "Dp with"
type input "Dp with"
type textarea "Dp with"
type input "Dp with a"
type textarea "Dp with a"
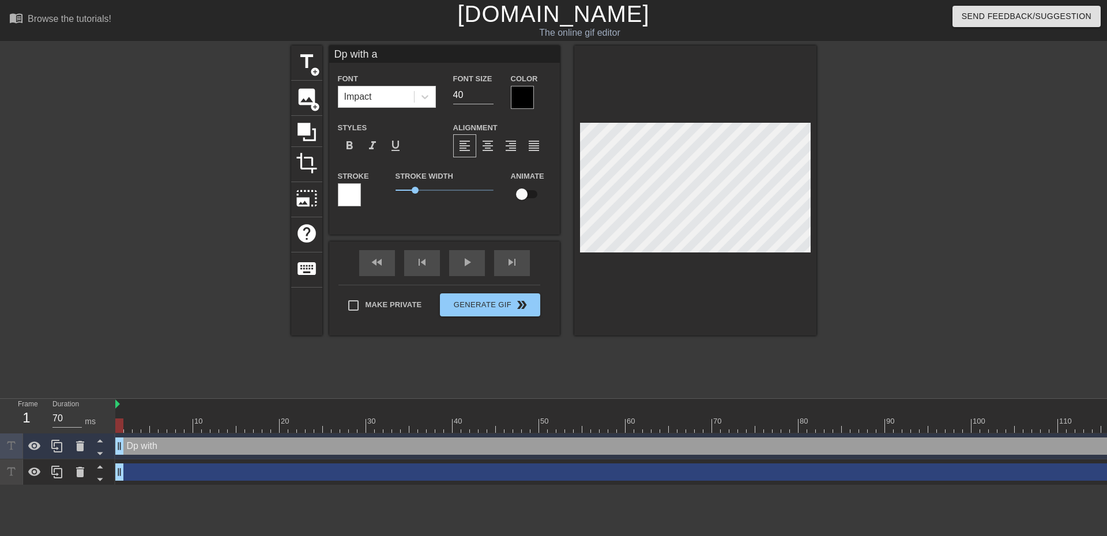
type input "Dp with an"
type textarea "Dp with an"
type input "Dp with anl"
type textarea "Dp with anla"
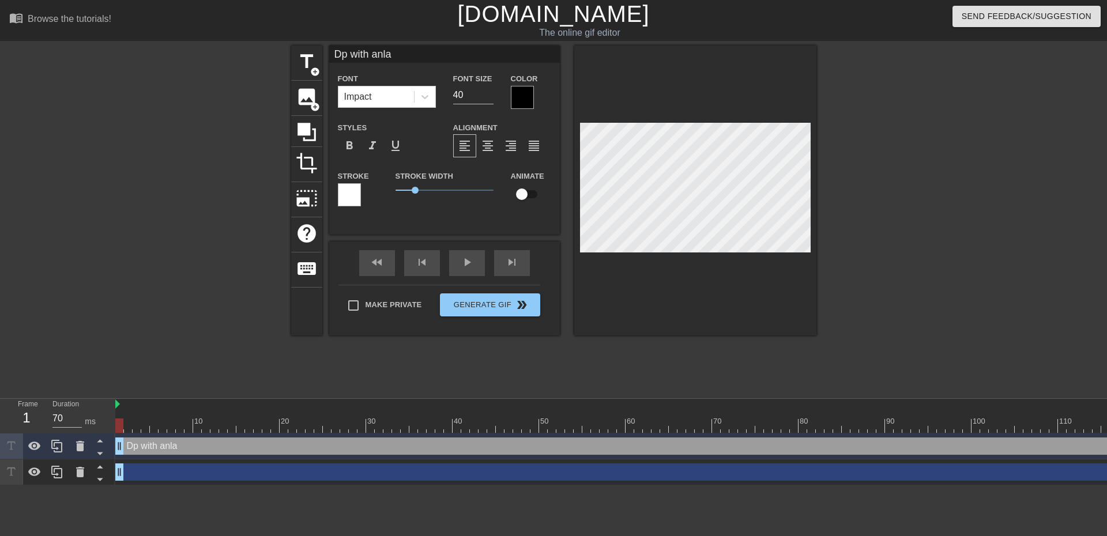
type input "Dp with anla"
type textarea "Dp with anla"
type input "Dp with anla"
type textarea "Dp with anla"
type input "Dp with anl"
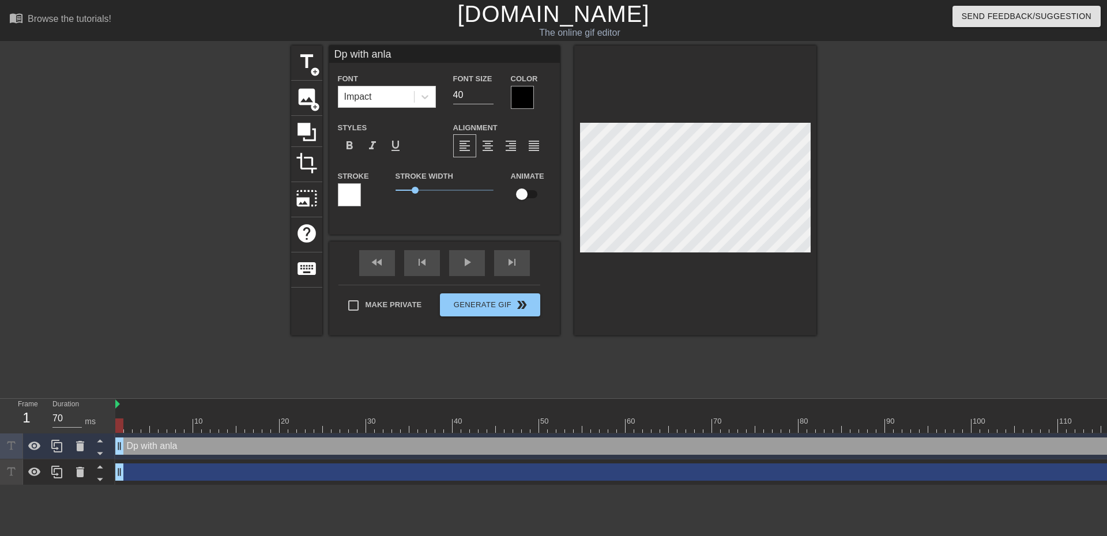
type textarea "Dp with anl"
type input "Dp with an"
type textarea "Dp with an"
type input "Dp with a"
type textarea "Dp with a"
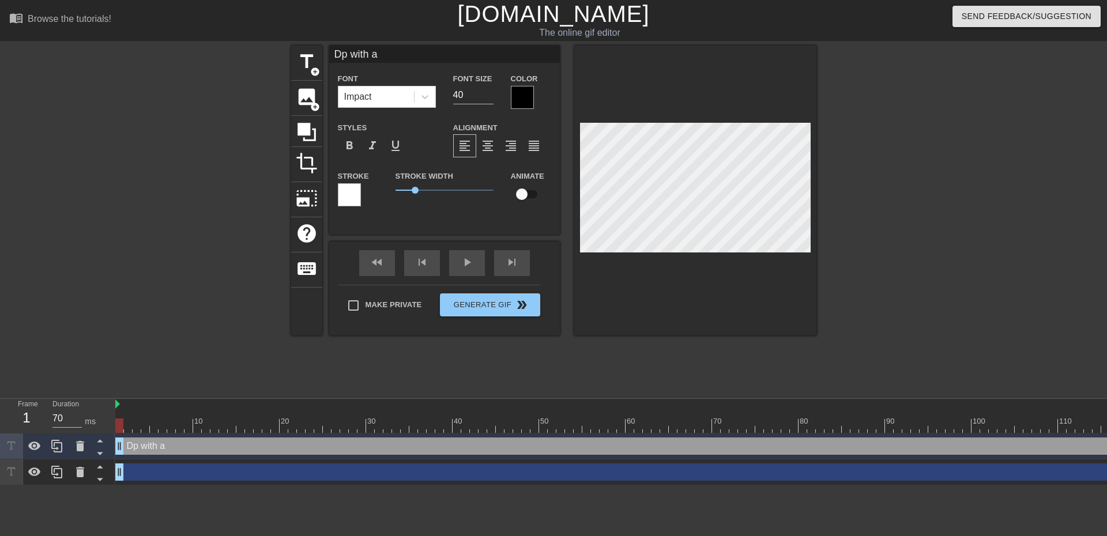
type input "Dp with as"
type textarea "Dp with as"
type input "Dp with ass"
type textarea "Dp with ass"
type input "Dp with ass"
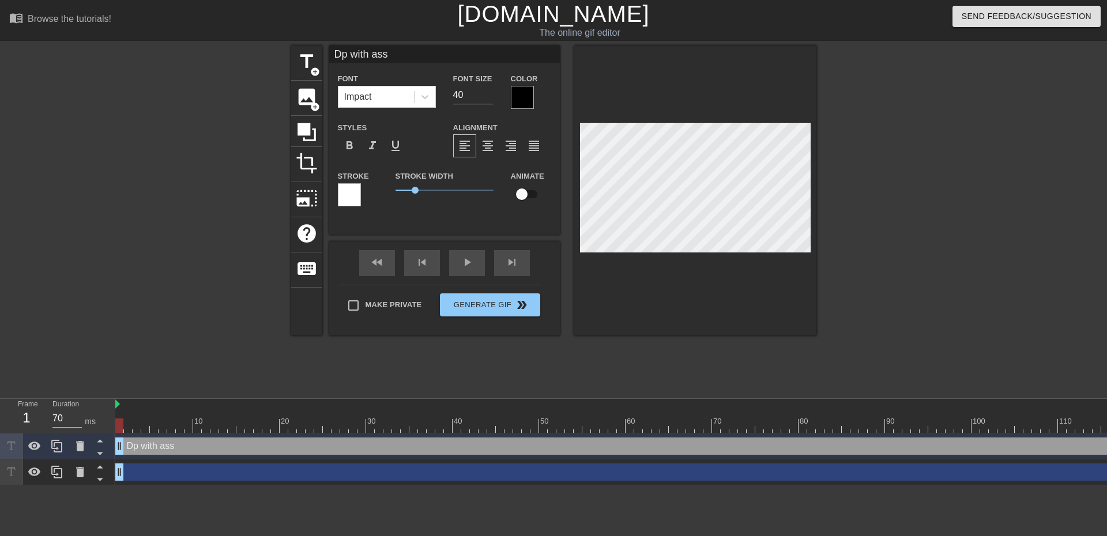
type textarea "Dp with ass"
type input "Dp with ass c"
type textarea "Dp with ass c"
type input "Dp with ass cr"
type textarea "Dp with ass cr"
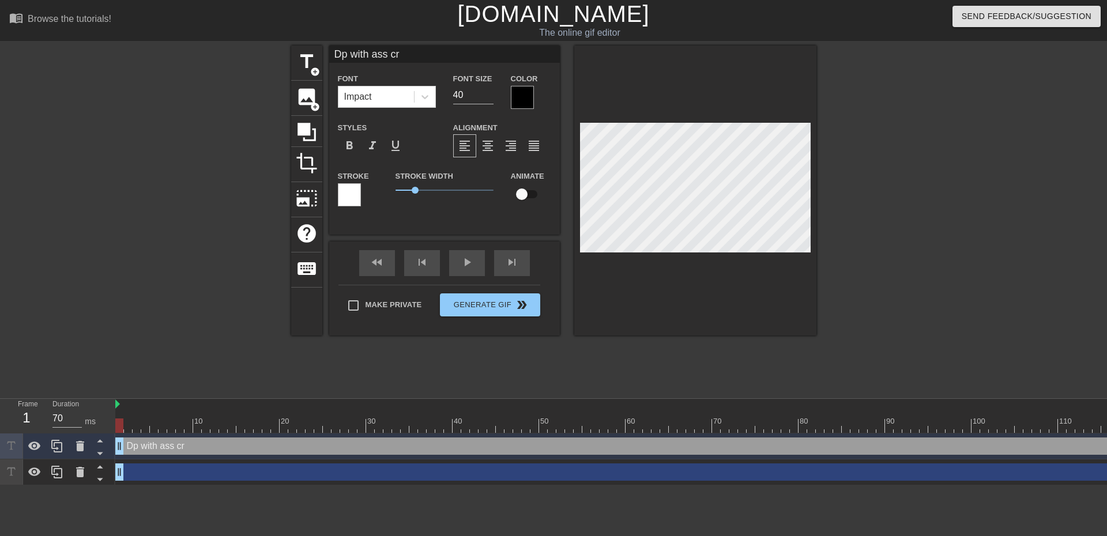
type input "Dp with ass cre"
type textarea "Dp with ass cre"
type input "Dp with ass crea"
type textarea "Dp with ass crea"
type input "Dp with ass cream"
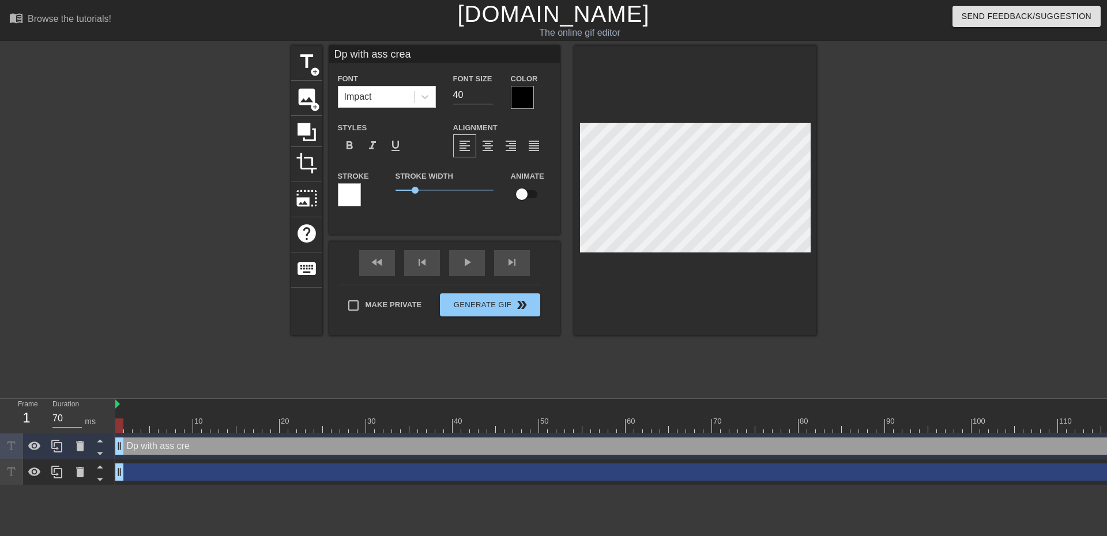
type textarea "Dp with ass cream"
type input "Dp with ass creamp"
type textarea "Dp with ass creamp"
type input "Dp with ass creampi"
type textarea "Dp with ass creampi"
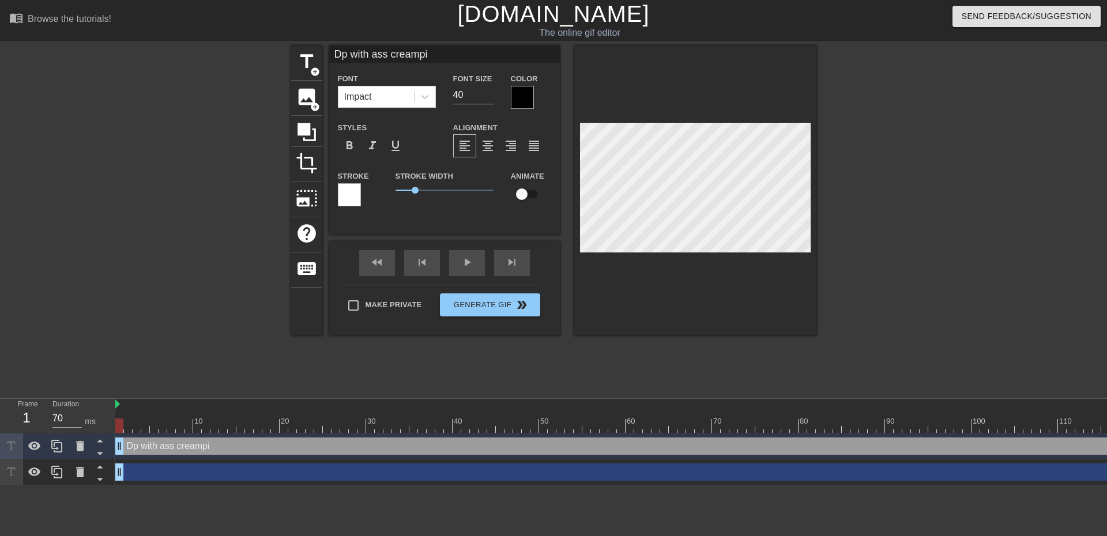
type input "Dp with ass creampie"
type textarea "Dp with ass creampie"
click at [474, 97] on input "40" at bounding box center [473, 95] width 40 height 18
type input "4"
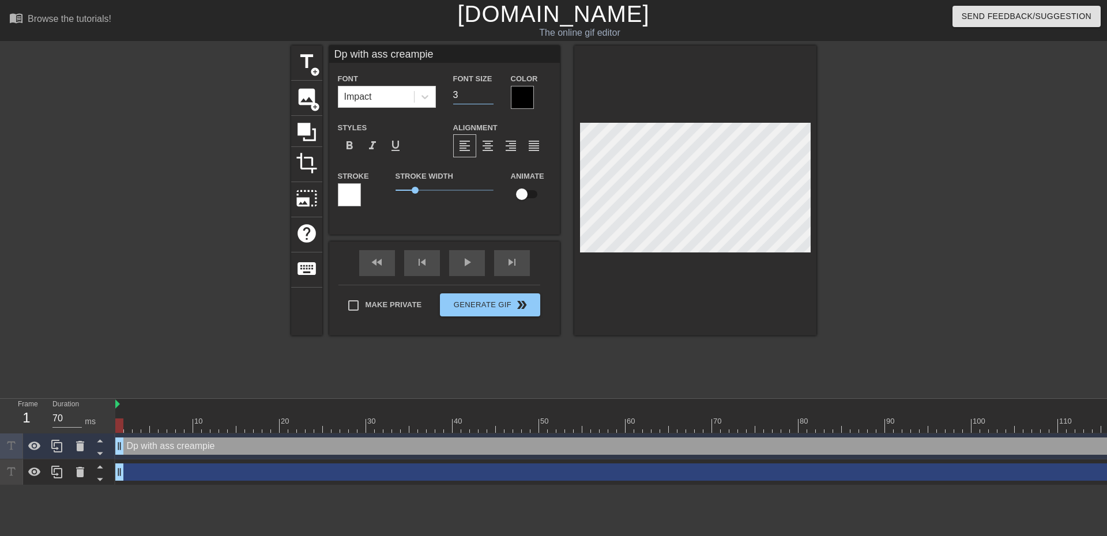
type input "30"
type input "Dp with ass creampie"
type textarea "Dp with ass creampie"
paste textarea "❤️"
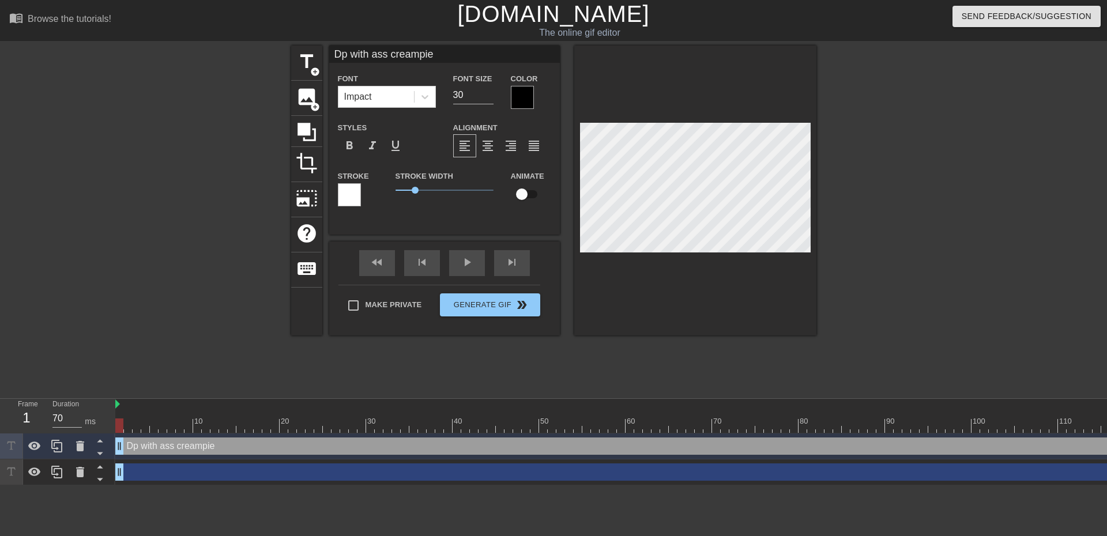
type input "Dp with ass creampie ❤️"
type textarea "Dp with ass creampie ❤️"
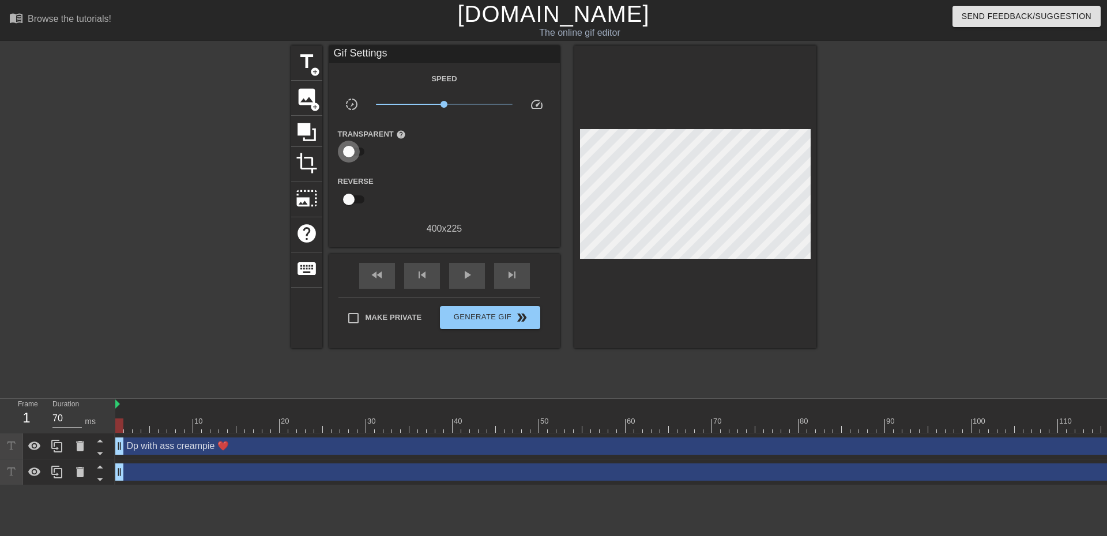
click at [358, 148] on input "checkbox" at bounding box center [349, 152] width 66 height 22
click at [348, 149] on input "checkbox" at bounding box center [360, 152] width 66 height 22
checkbox input "false"
click at [356, 197] on input "checkbox" at bounding box center [349, 200] width 66 height 22
click at [347, 198] on input "checkbox" at bounding box center [360, 200] width 66 height 22
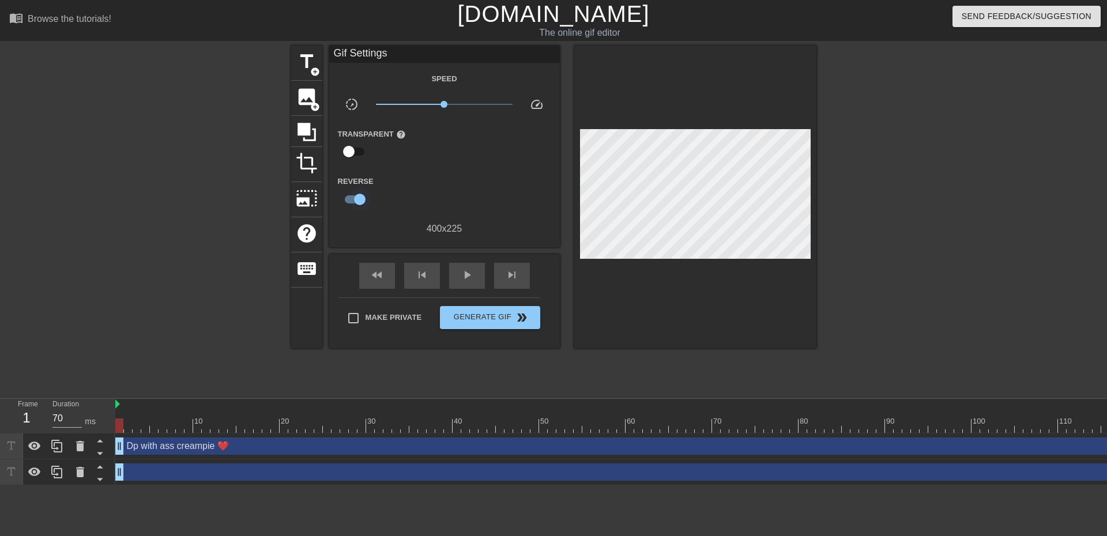
checkbox input "false"
click at [467, 273] on span "play_arrow" at bounding box center [467, 275] width 14 height 14
type input "70"
click at [474, 315] on span "Generate Gif double_arrow" at bounding box center [490, 318] width 91 height 14
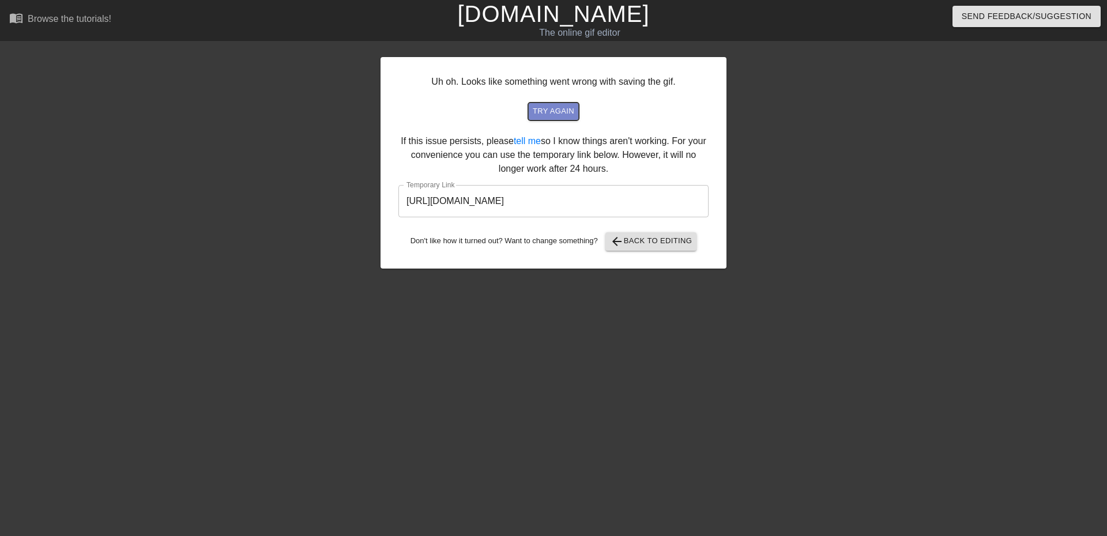
click at [557, 112] on span "try again" at bounding box center [554, 111] width 42 height 13
drag, startPoint x: 649, startPoint y: 203, endPoint x: 397, endPoint y: 200, distance: 252.1
click at [397, 200] on div "Uh oh. Looks like something went wrong with saving the gif. try again If this i…" at bounding box center [554, 163] width 346 height 212
